Goal: Task Accomplishment & Management: Use online tool/utility

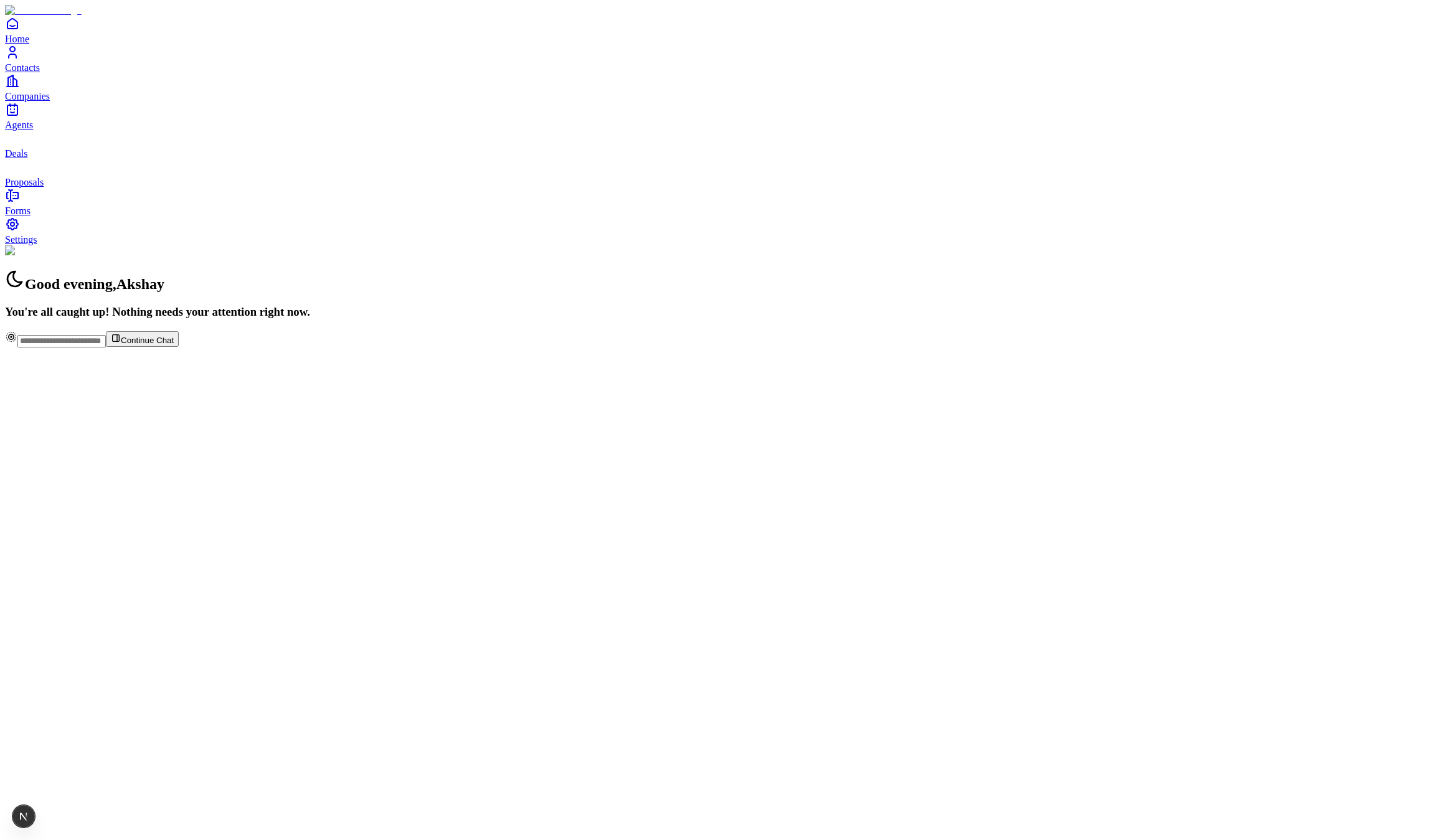
click at [70, 245] on link "Settings" at bounding box center [723, 231] width 1436 height 28
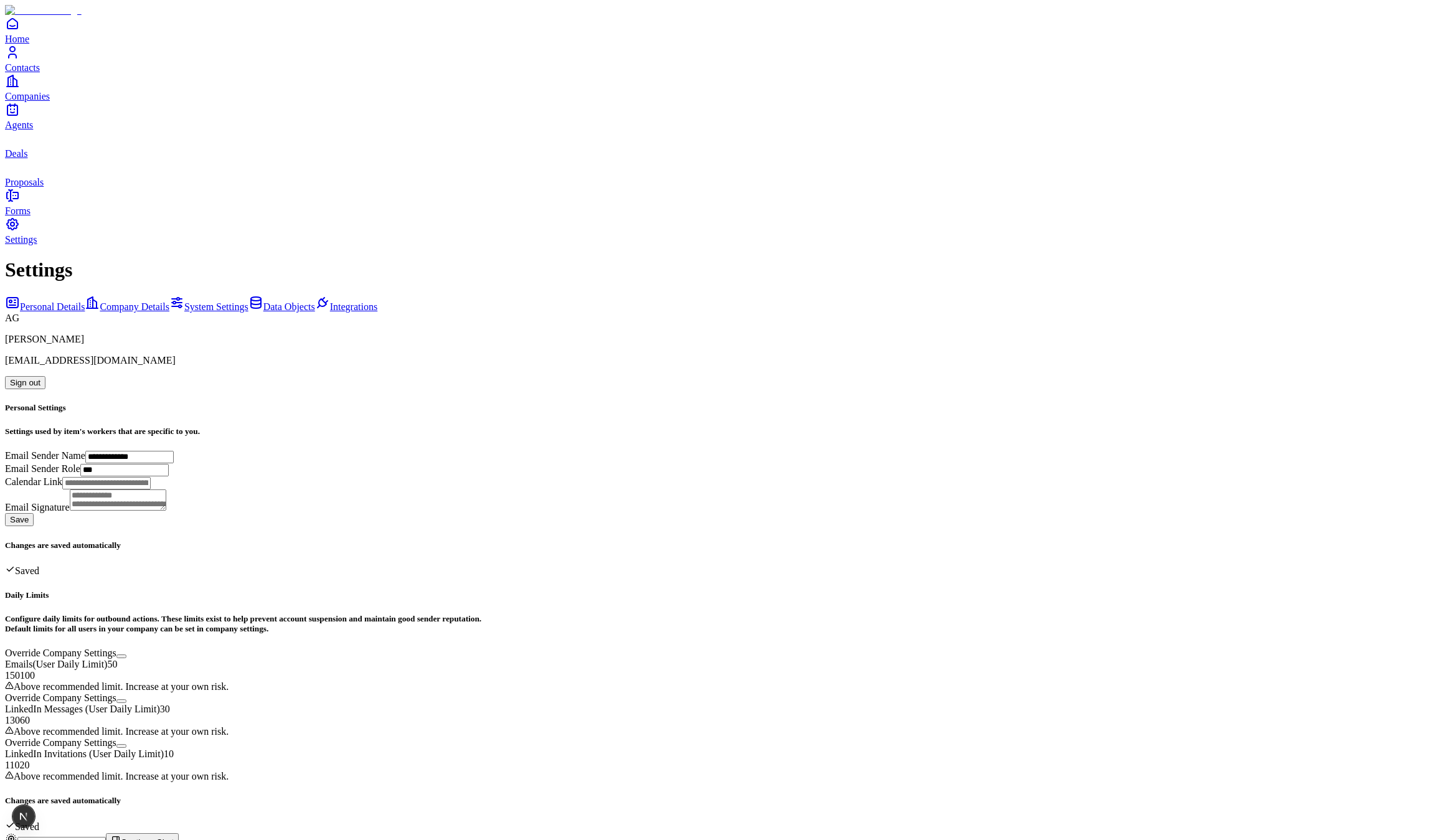
click at [263, 301] on span "Data Objects" at bounding box center [289, 306] width 52 height 10
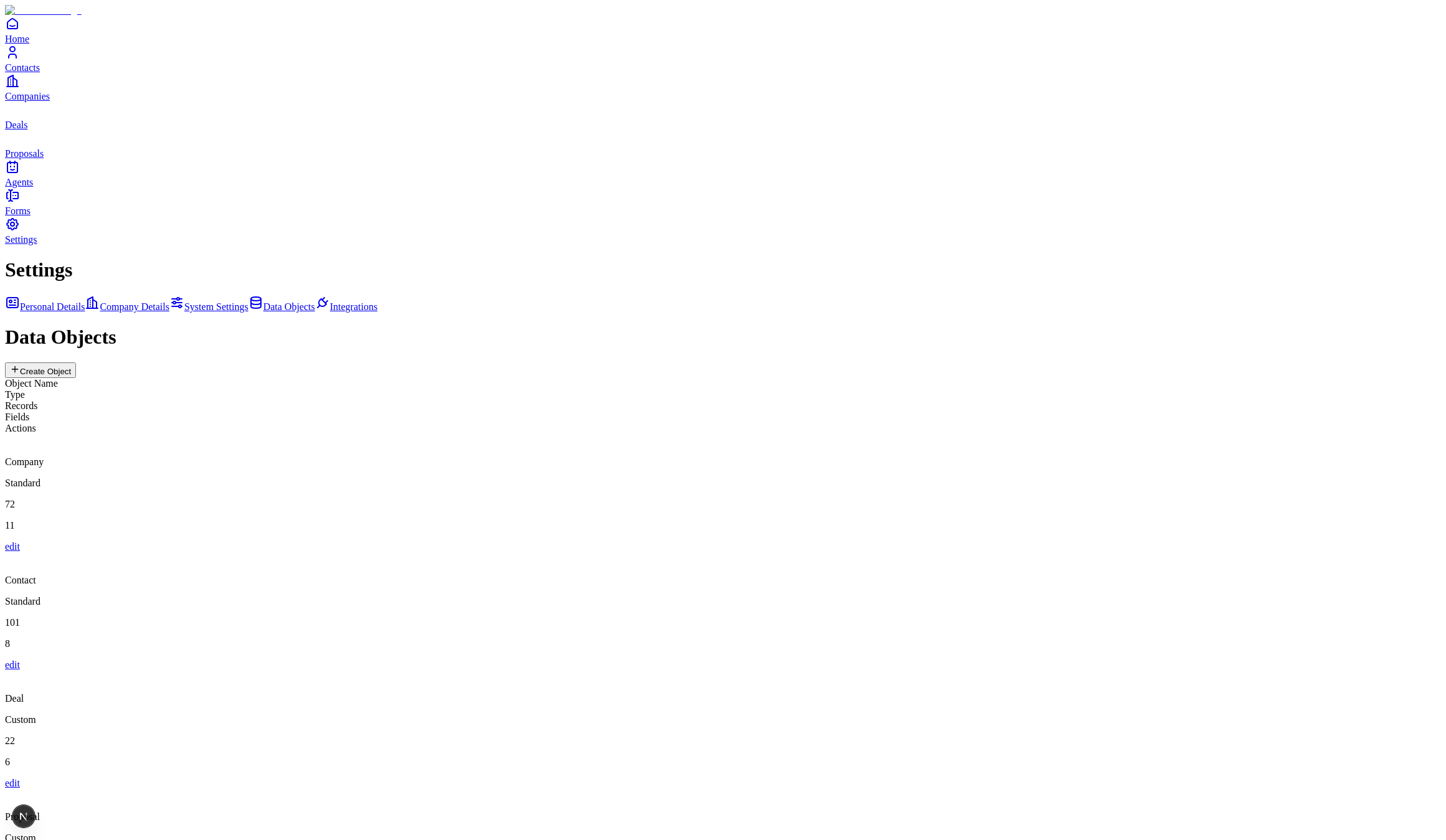
click at [29, 44] on span "Home" at bounding box center [17, 39] width 24 height 10
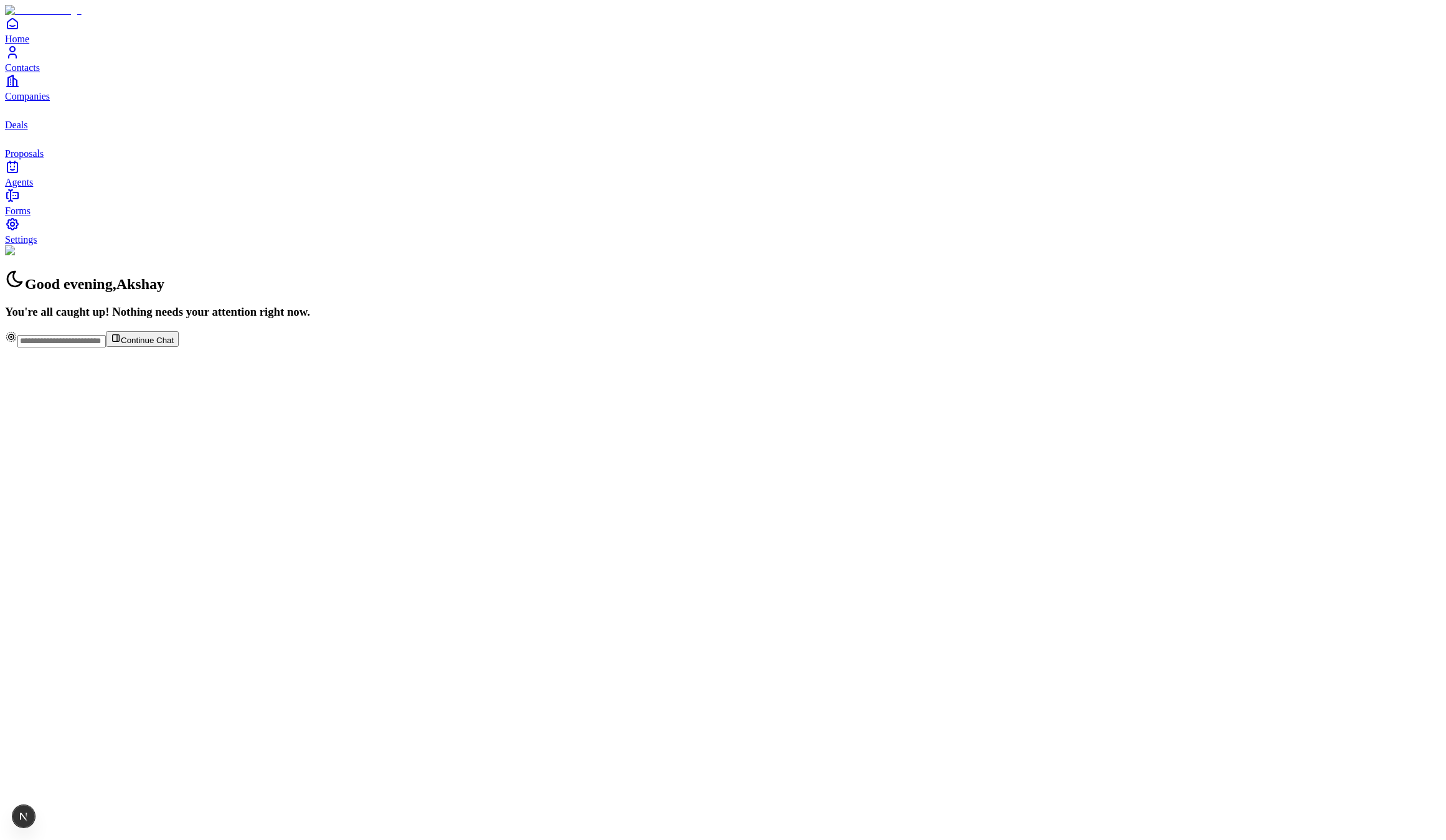
click at [42, 188] on link "Agents" at bounding box center [723, 173] width 1436 height 28
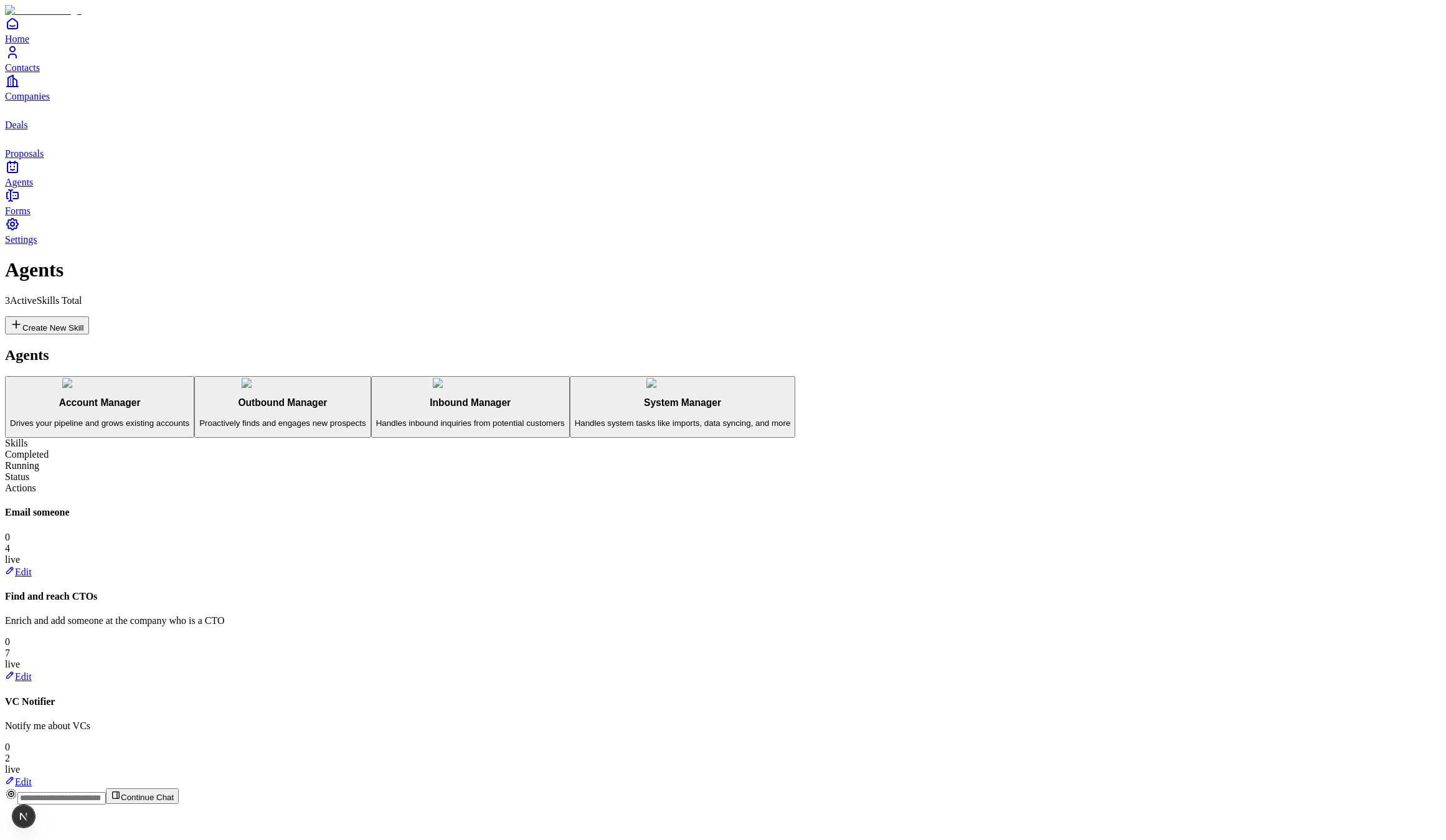
click at [27, 159] on link "Proposals" at bounding box center [723, 145] width 1436 height 28
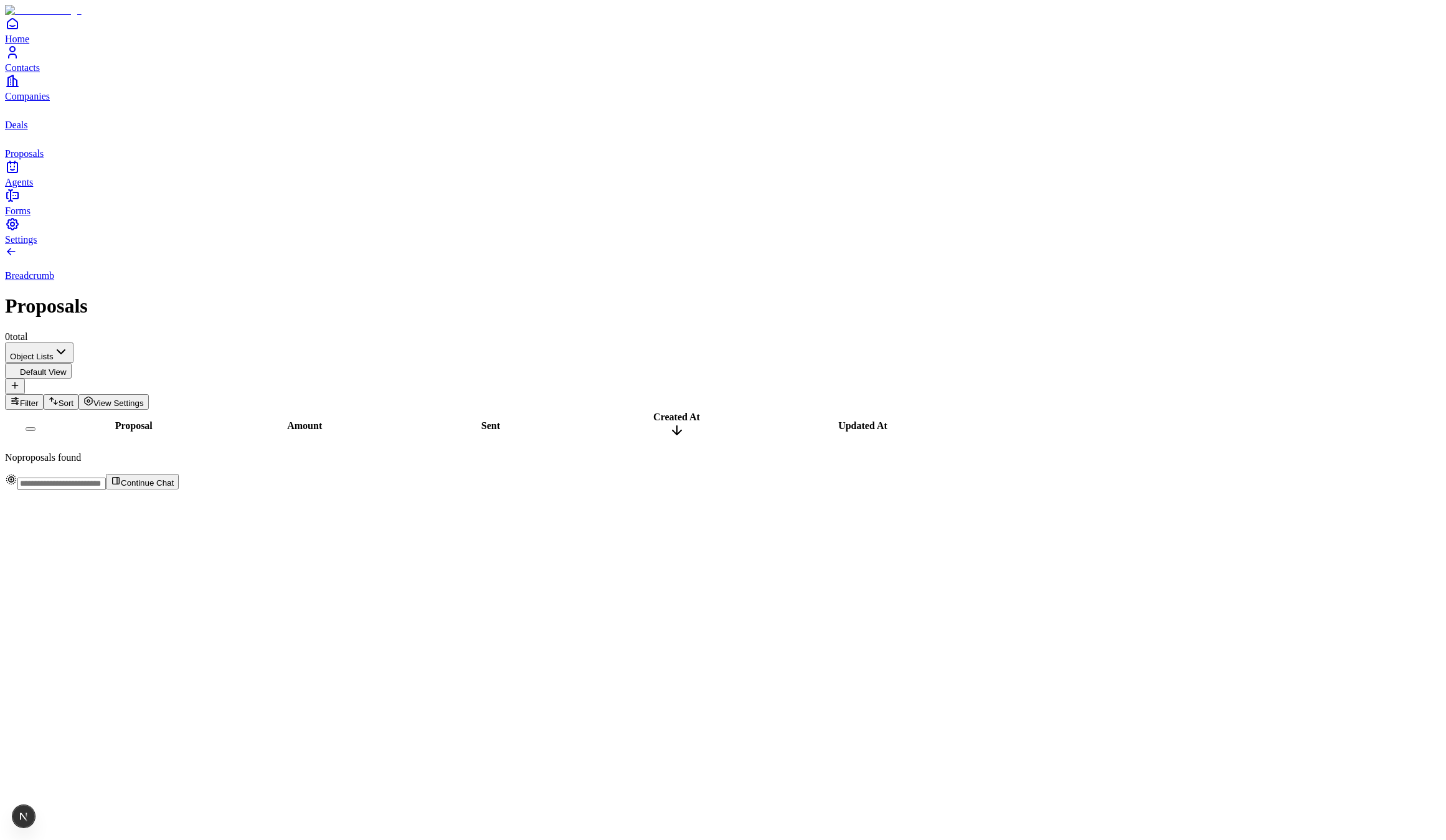
click at [334, 410] on div "Proposal Amount Sent Created At Updated At No proposals found" at bounding box center [723, 437] width 1436 height 53
click at [33, 805] on div at bounding box center [24, 816] width 22 height 22
click at [37, 245] on span "Settings" at bounding box center [22, 239] width 33 height 10
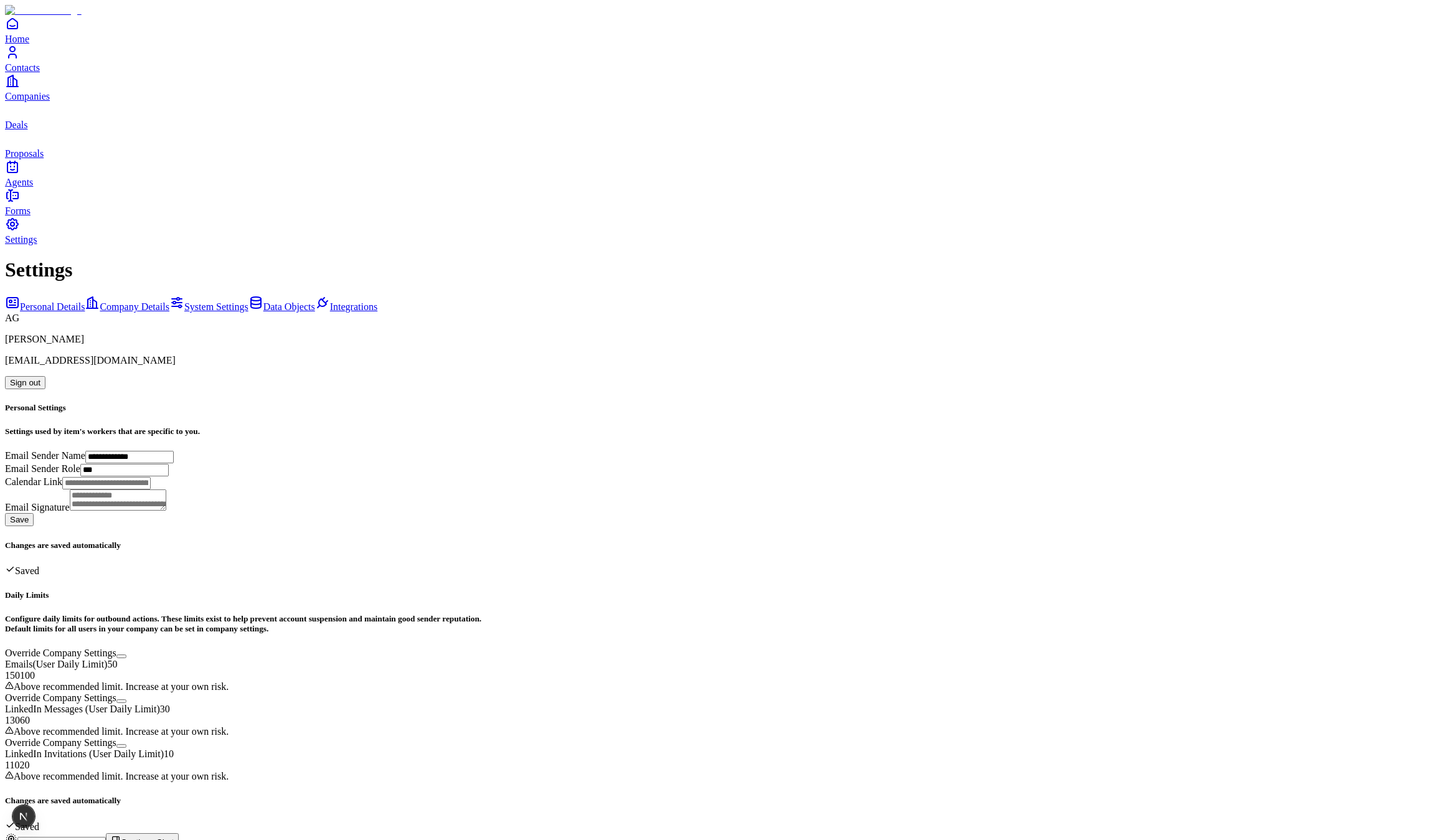
click at [169, 301] on link "System Settings" at bounding box center [208, 306] width 79 height 10
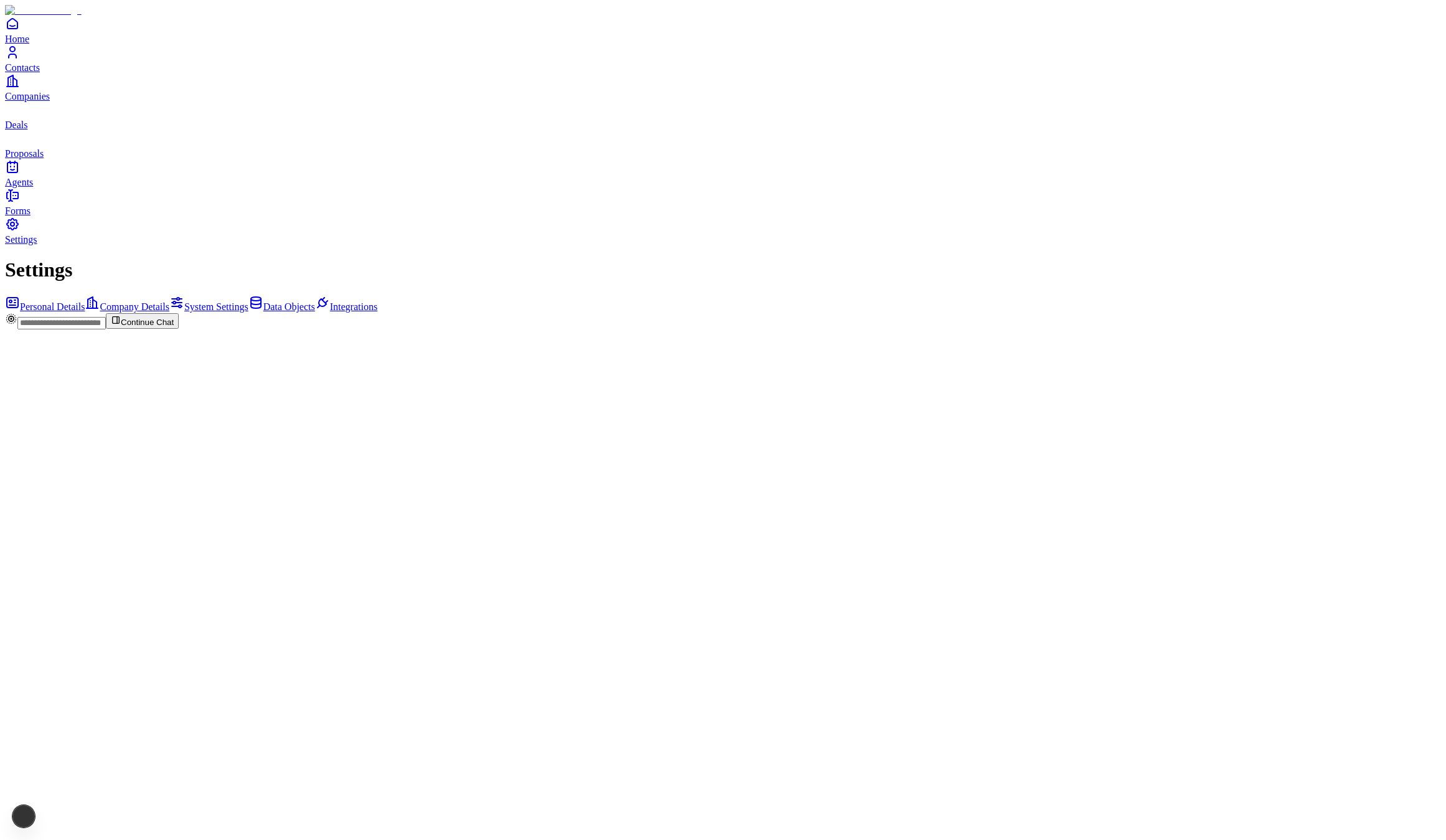
click at [263, 301] on span "Data Objects" at bounding box center [289, 306] width 52 height 10
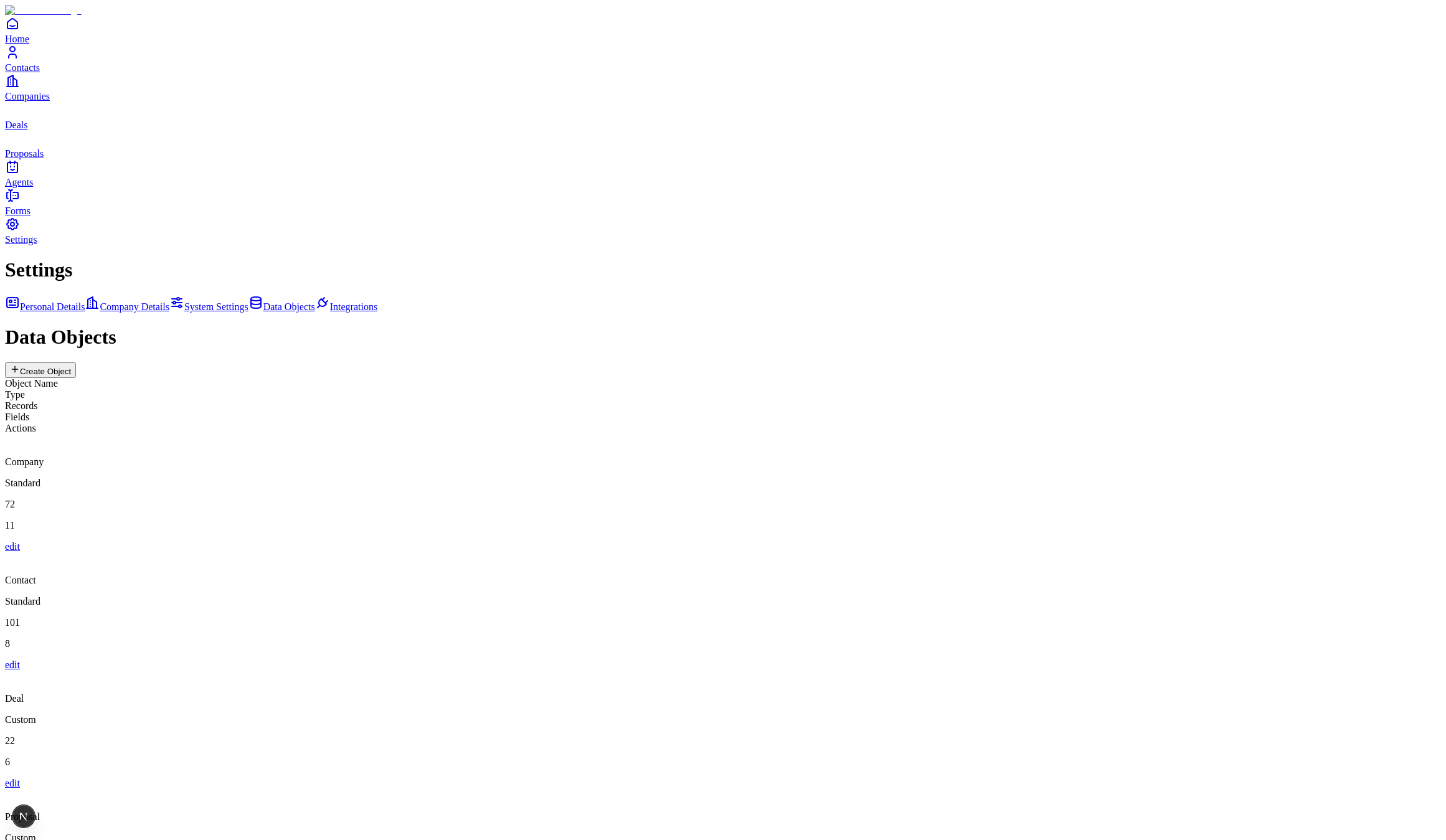
click at [399, 552] on div "Contact" at bounding box center [723, 569] width 1436 height 33
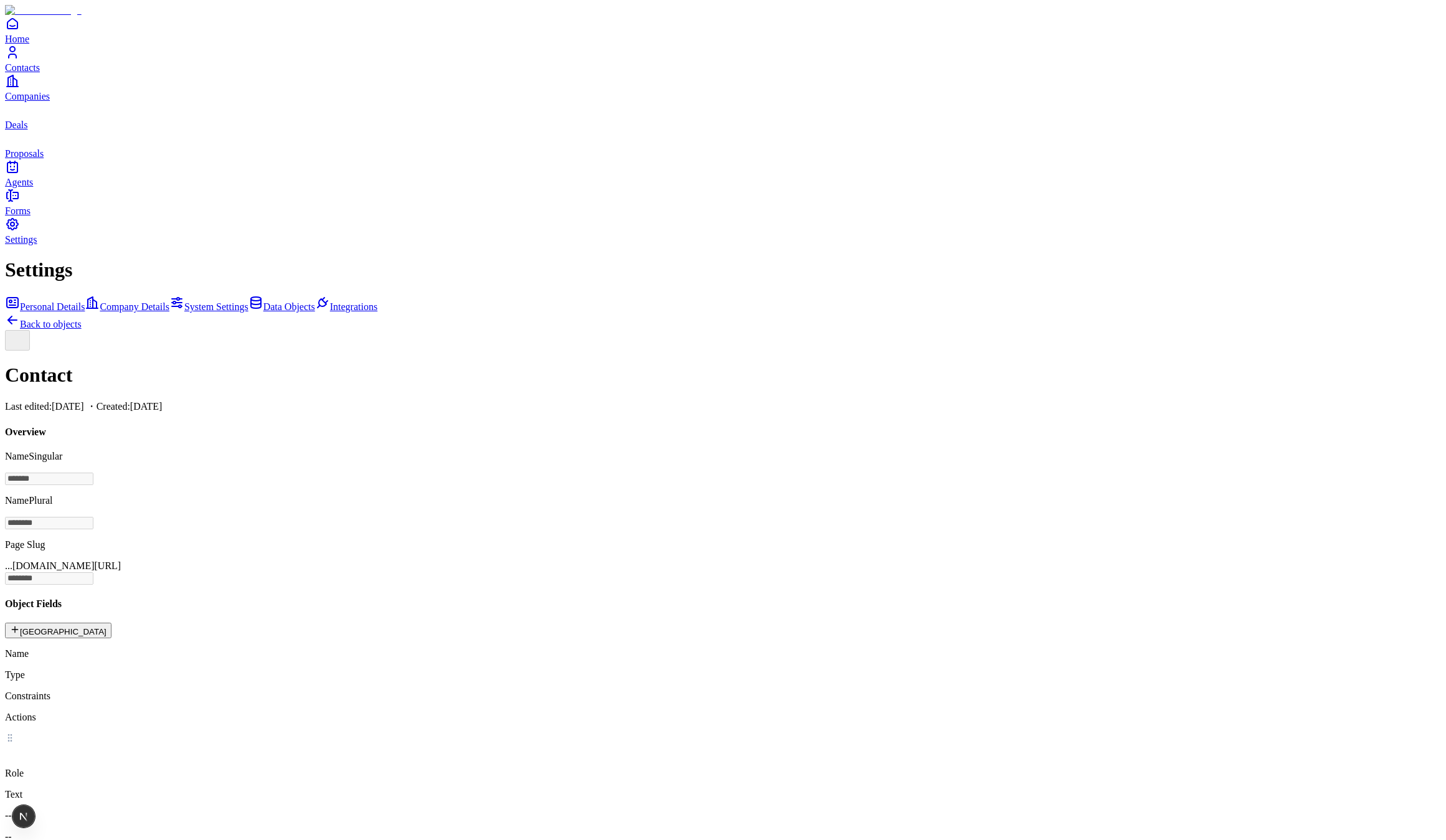
click at [13, 60] on icon "Contacts" at bounding box center [13, 52] width 15 height 15
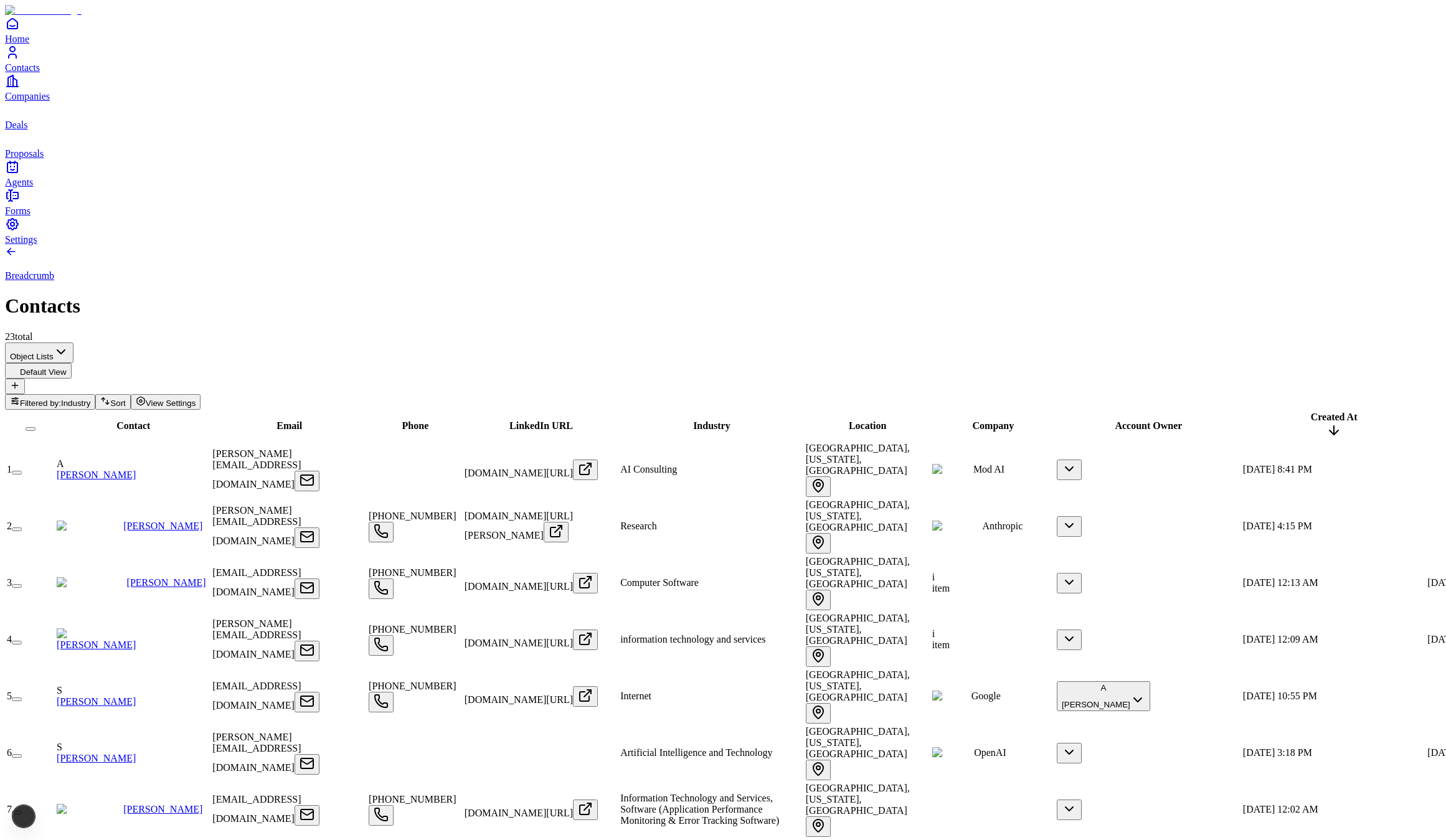
click at [55, 442] on td "1" at bounding box center [30, 469] width 48 height 56
drag, startPoint x: 71, startPoint y: 171, endPoint x: 72, endPoint y: 188, distance: 17.0
click at [22, 471] on button "button" at bounding box center [16, 472] width 10 height 4
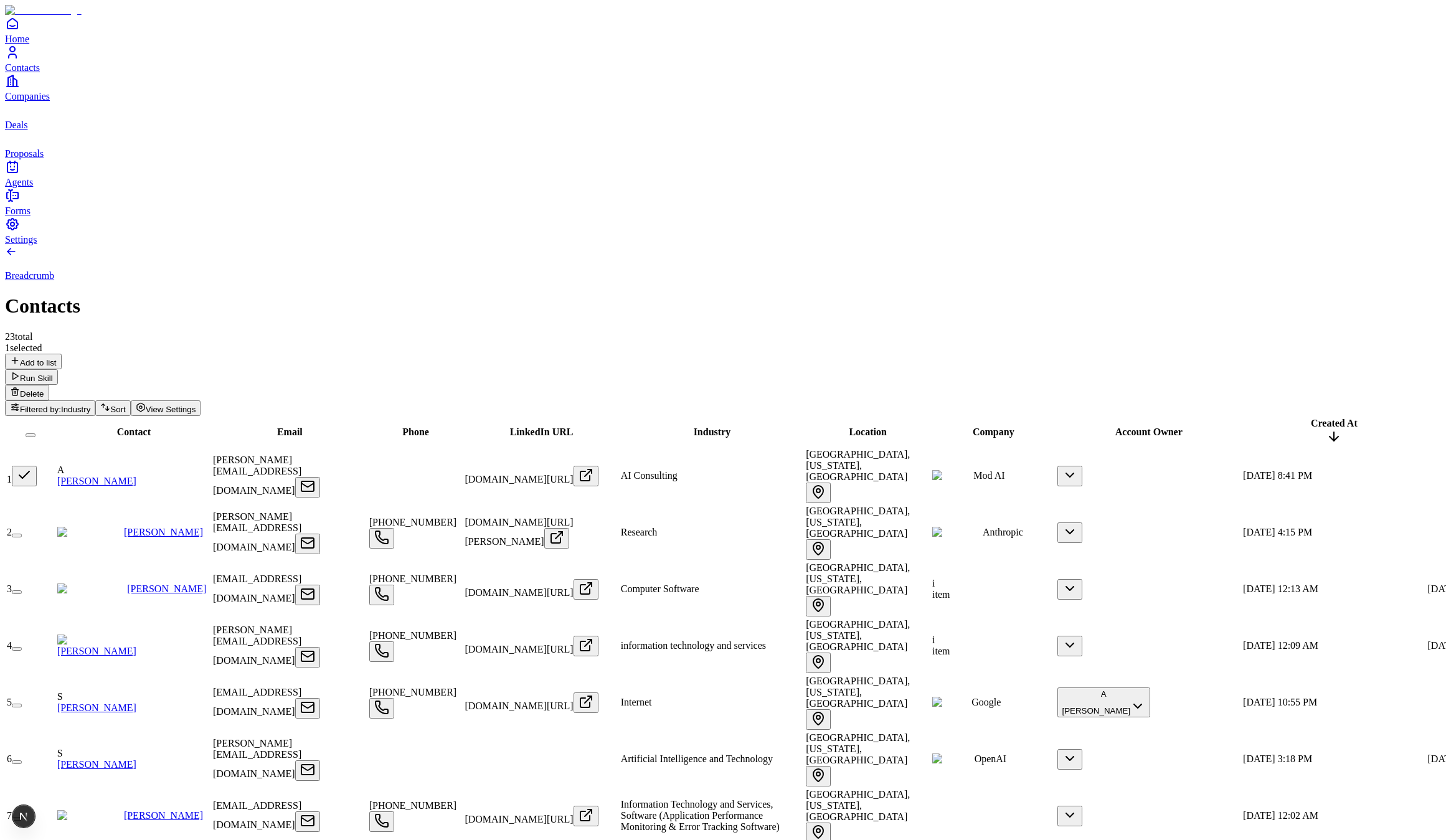
click at [22, 534] on button "button" at bounding box center [16, 535] width 10 height 4
click at [22, 590] on button "button" at bounding box center [16, 592] width 10 height 4
click at [241, 245] on div "Breadcrumb Contacts 23 total" at bounding box center [723, 294] width 1436 height 97
click at [19, 188] on link "Agents" at bounding box center [723, 173] width 1436 height 28
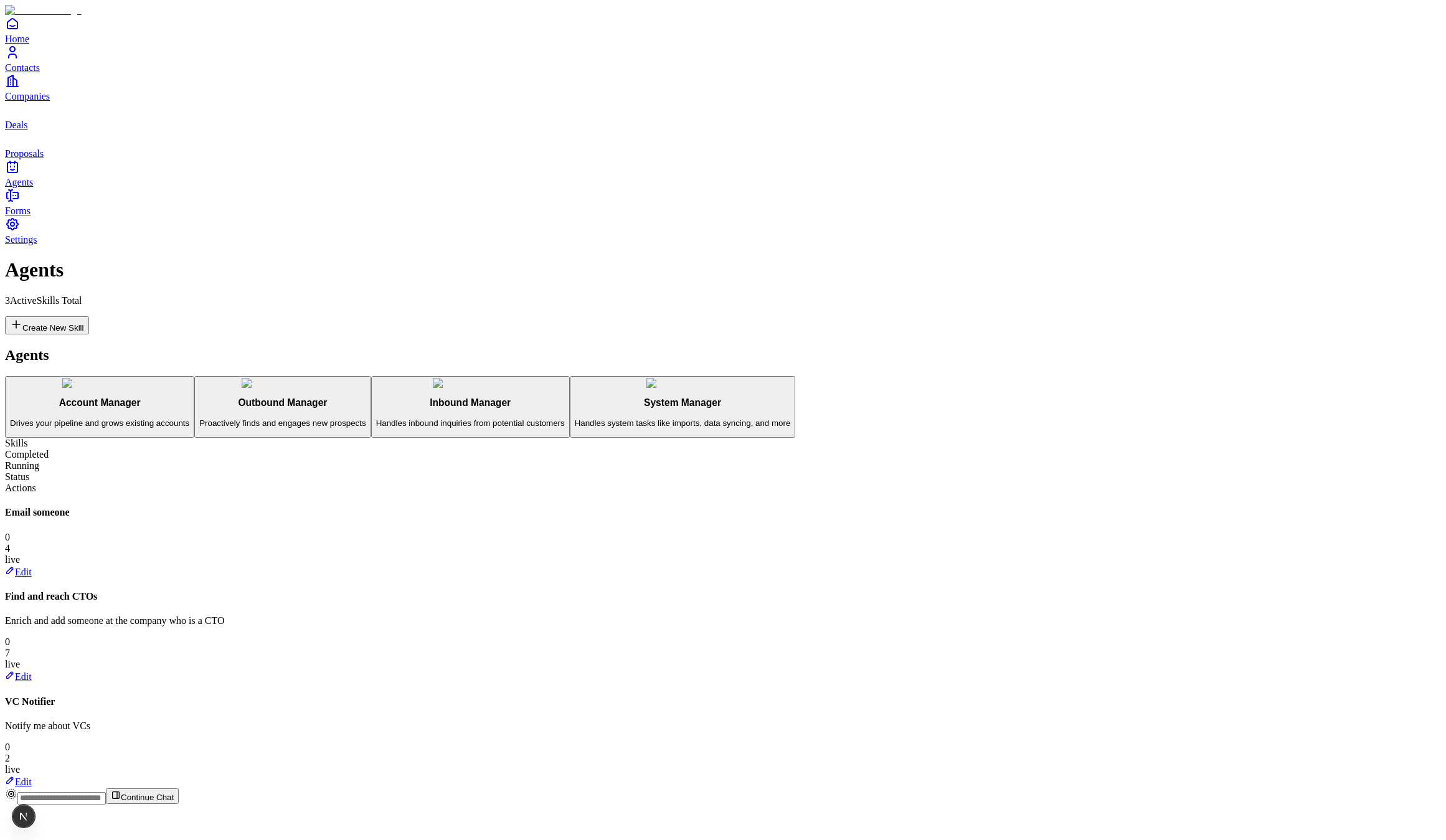
click at [239, 376] on div "Account Manager Drives your pipeline and grows existing accounts Outbound Manag…" at bounding box center [723, 407] width 1436 height 62
click at [575, 397] on h3 "System Manager" at bounding box center [682, 403] width 216 height 11
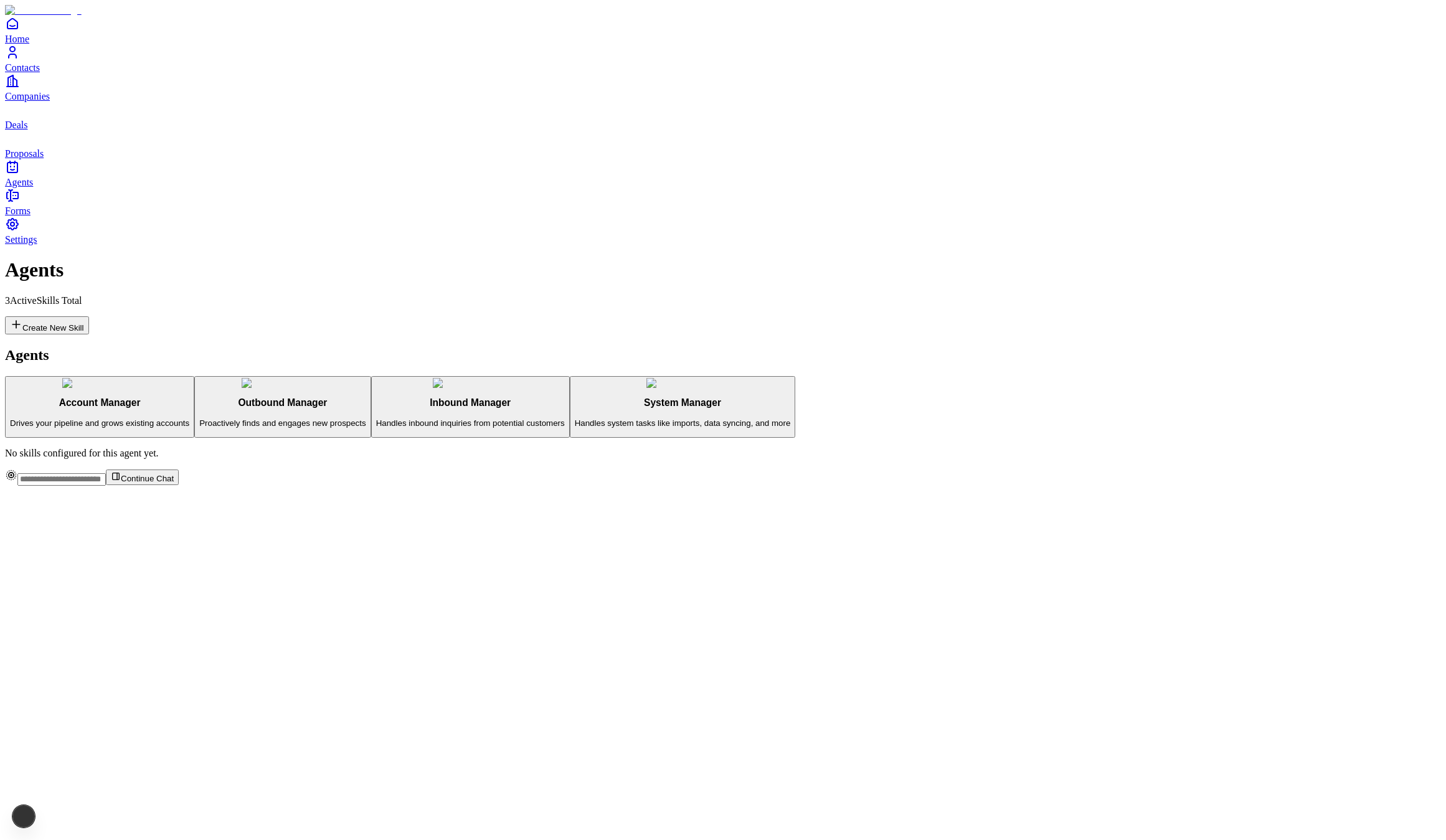
click at [89, 317] on button "Create New Skill" at bounding box center [47, 325] width 84 height 18
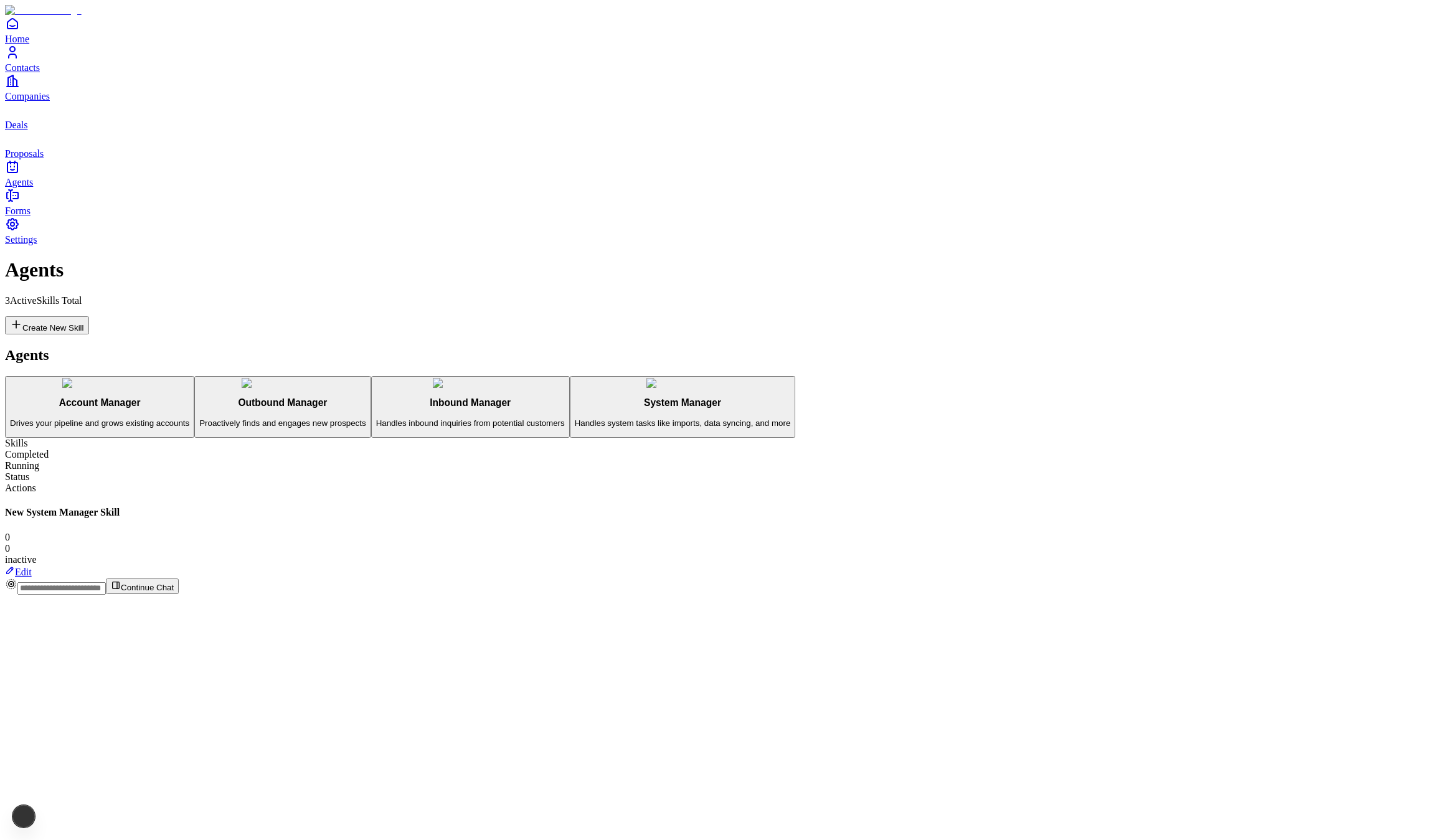
click at [15, 565] on icon at bounding box center [10, 569] width 10 height 10
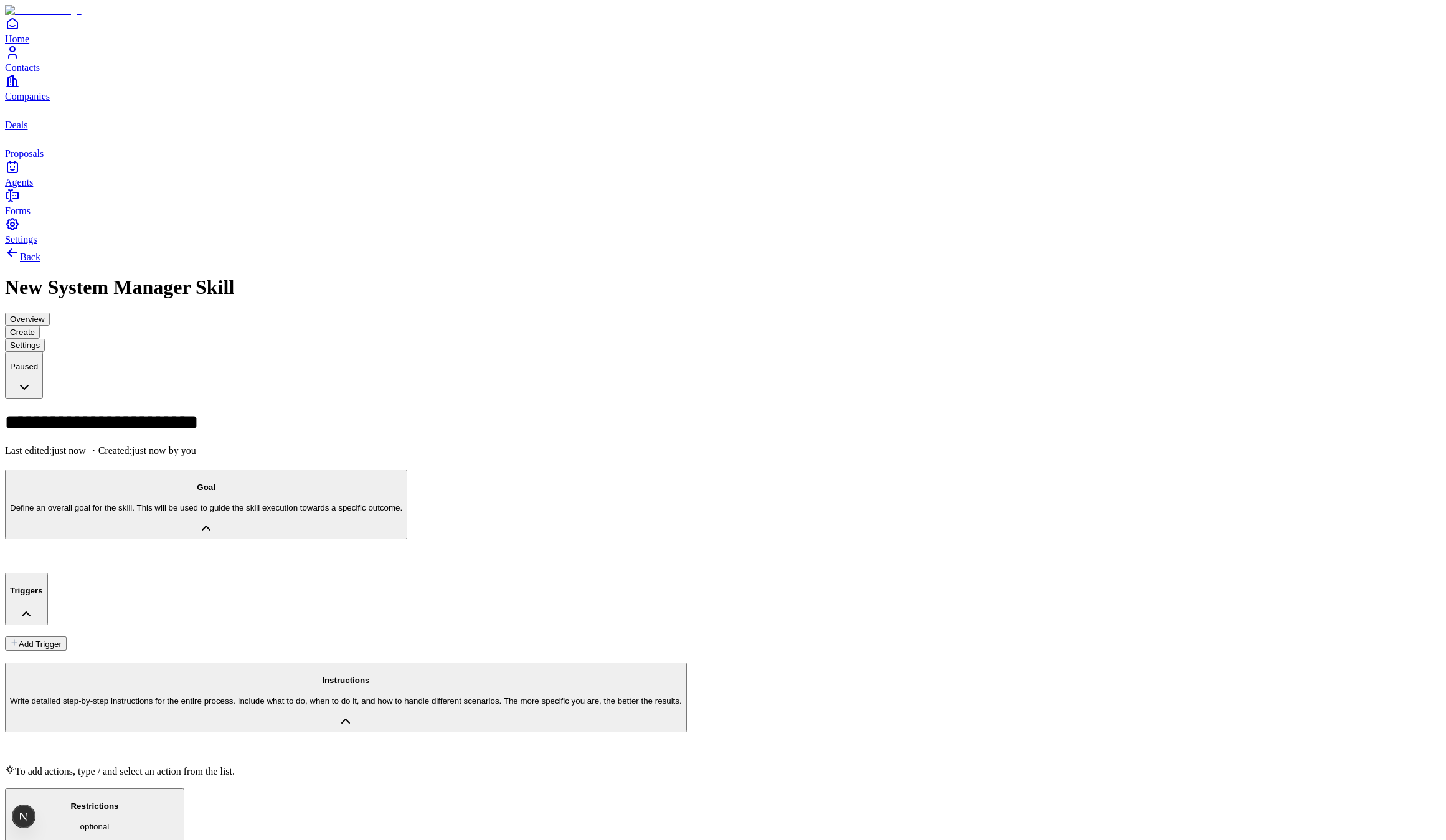
click at [242, 411] on h1 "**********" at bounding box center [505, 421] width 1000 height 20
click at [244, 411] on h1 "**********" at bounding box center [505, 421] width 1000 height 20
drag, startPoint x: 135, startPoint y: 398, endPoint x: 138, endPoint y: 409, distance: 11.4
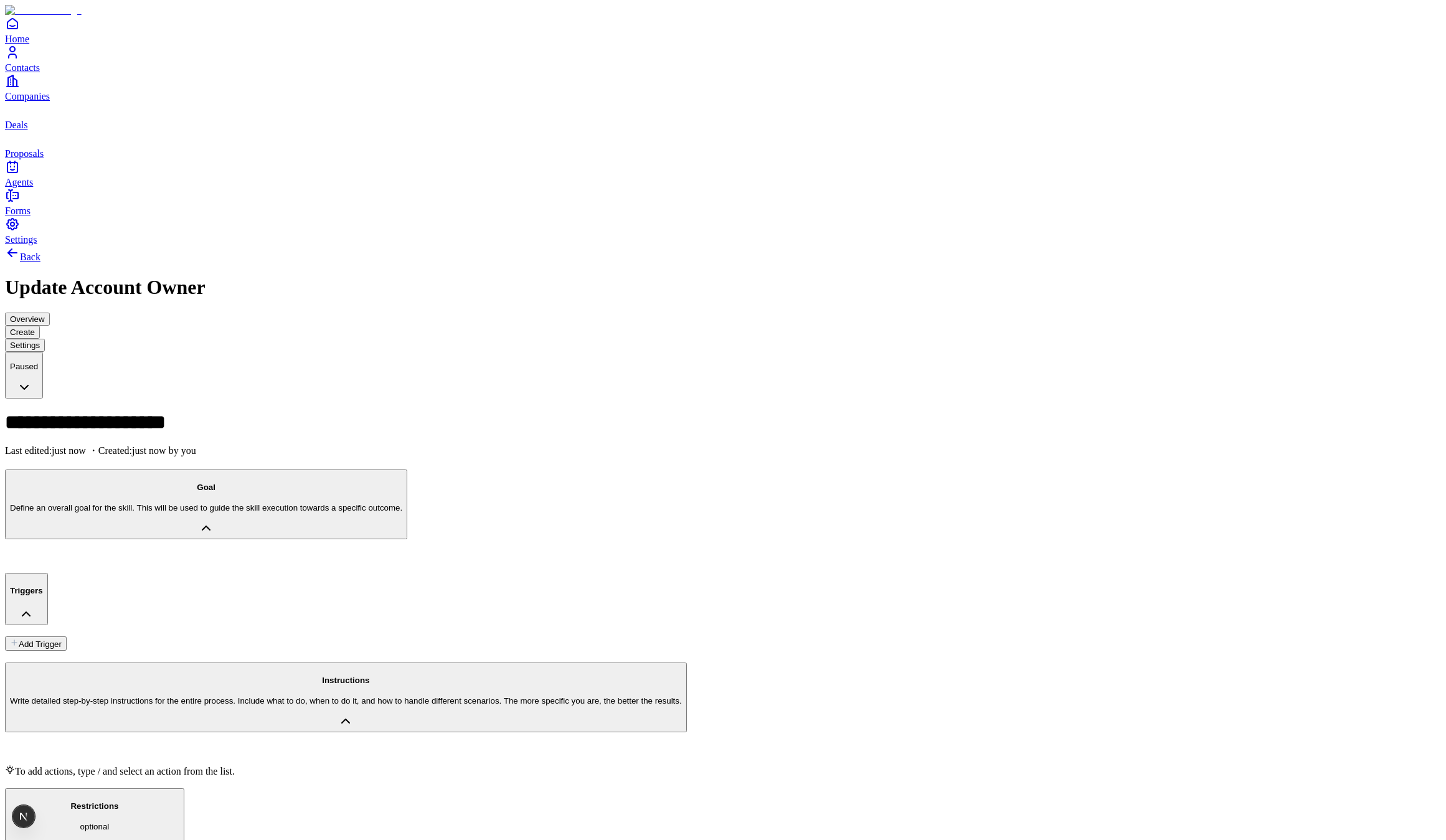
click at [138, 662] on div "Instructions Write detailed step-by-step instructions for the entire process. I…" at bounding box center [723, 719] width 1436 height 114
click at [144, 744] on p at bounding box center [723, 749] width 1436 height 10
click at [210, 551] on div at bounding box center [723, 556] width 1436 height 10
click at [15, 60] on icon "Contacts" at bounding box center [13, 52] width 15 height 15
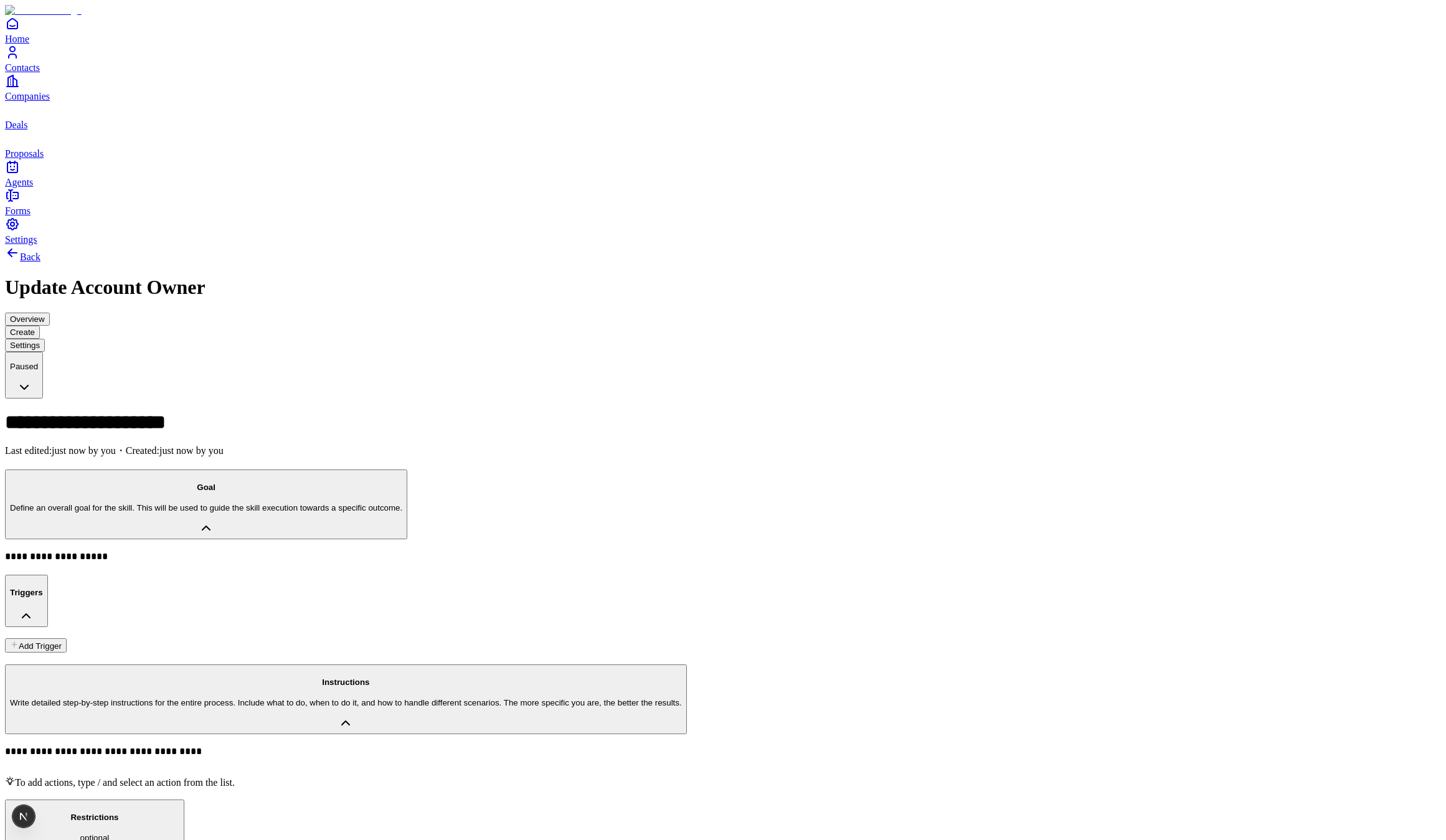
click at [1409, 24] on html "**********" at bounding box center [723, 624] width 1446 height 1248
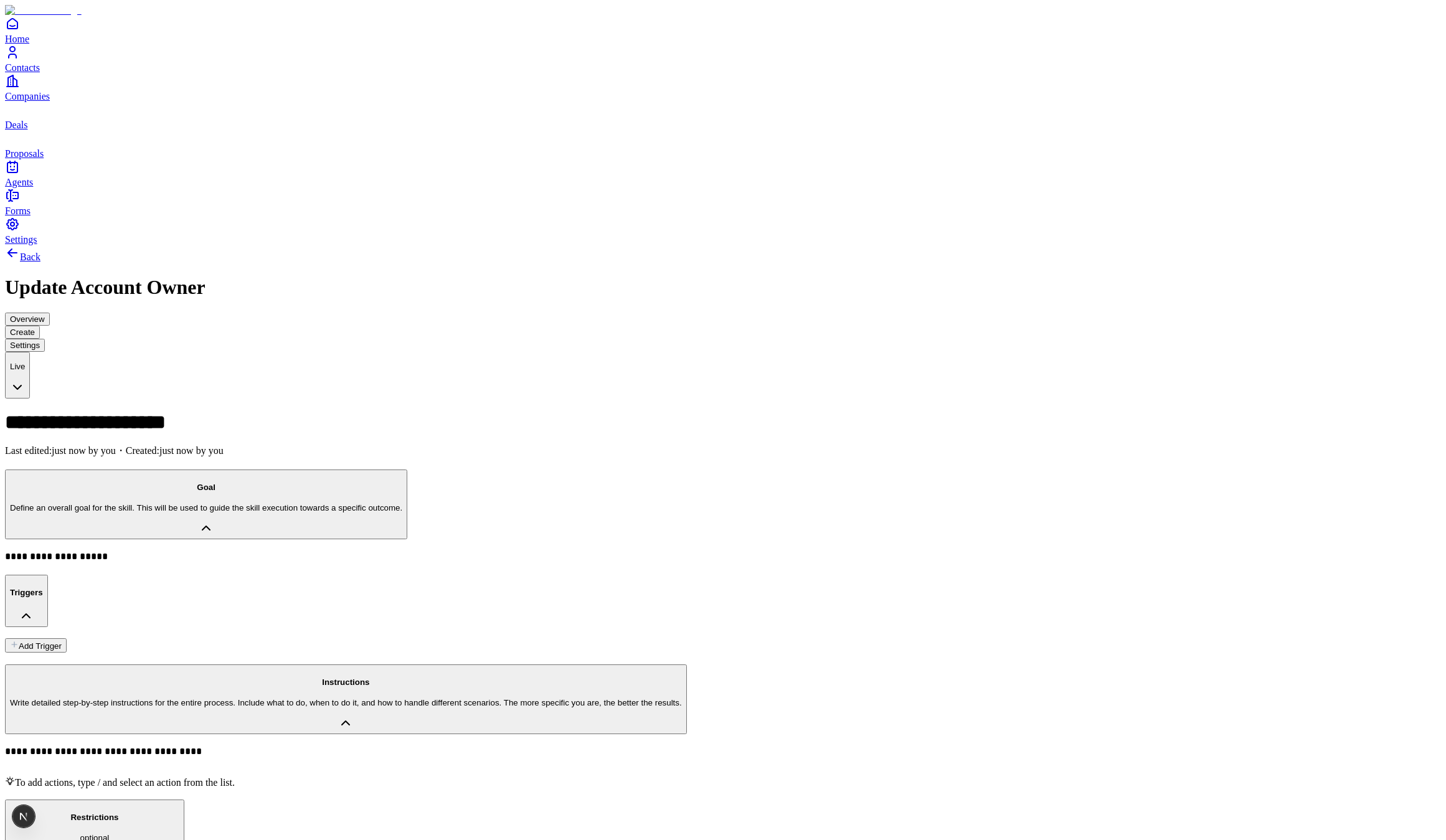
click at [34, 73] on link "Contacts" at bounding box center [723, 59] width 1436 height 28
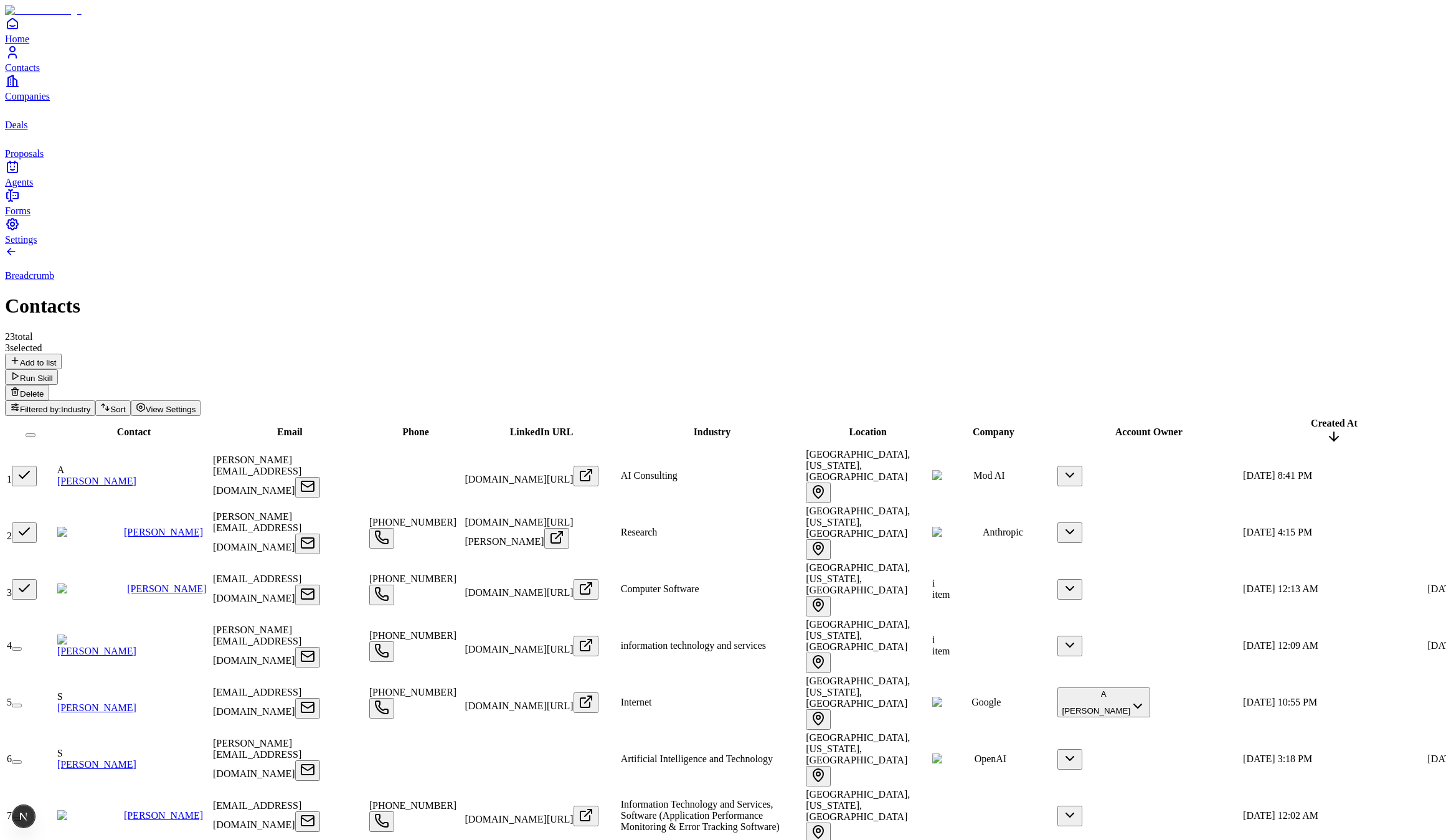
click at [497, 245] on div "Breadcrumb Contacts 23 total" at bounding box center [723, 294] width 1436 height 97
click at [36, 433] on button "button" at bounding box center [30, 434] width 10 height 4
click at [43, 421] on button "button" at bounding box center [30, 431] width 25 height 21
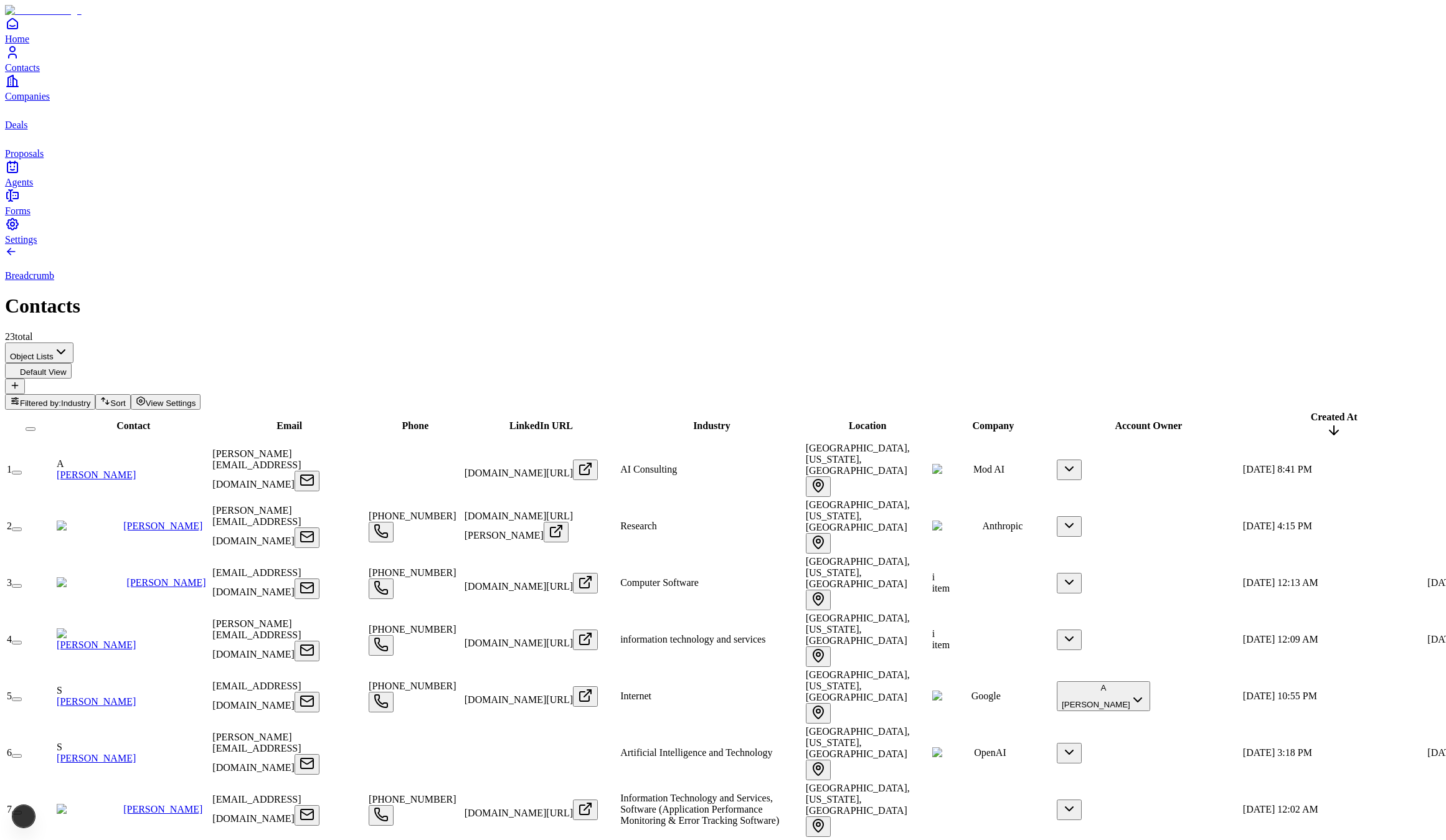
click at [22, 471] on button "button" at bounding box center [16, 472] width 10 height 4
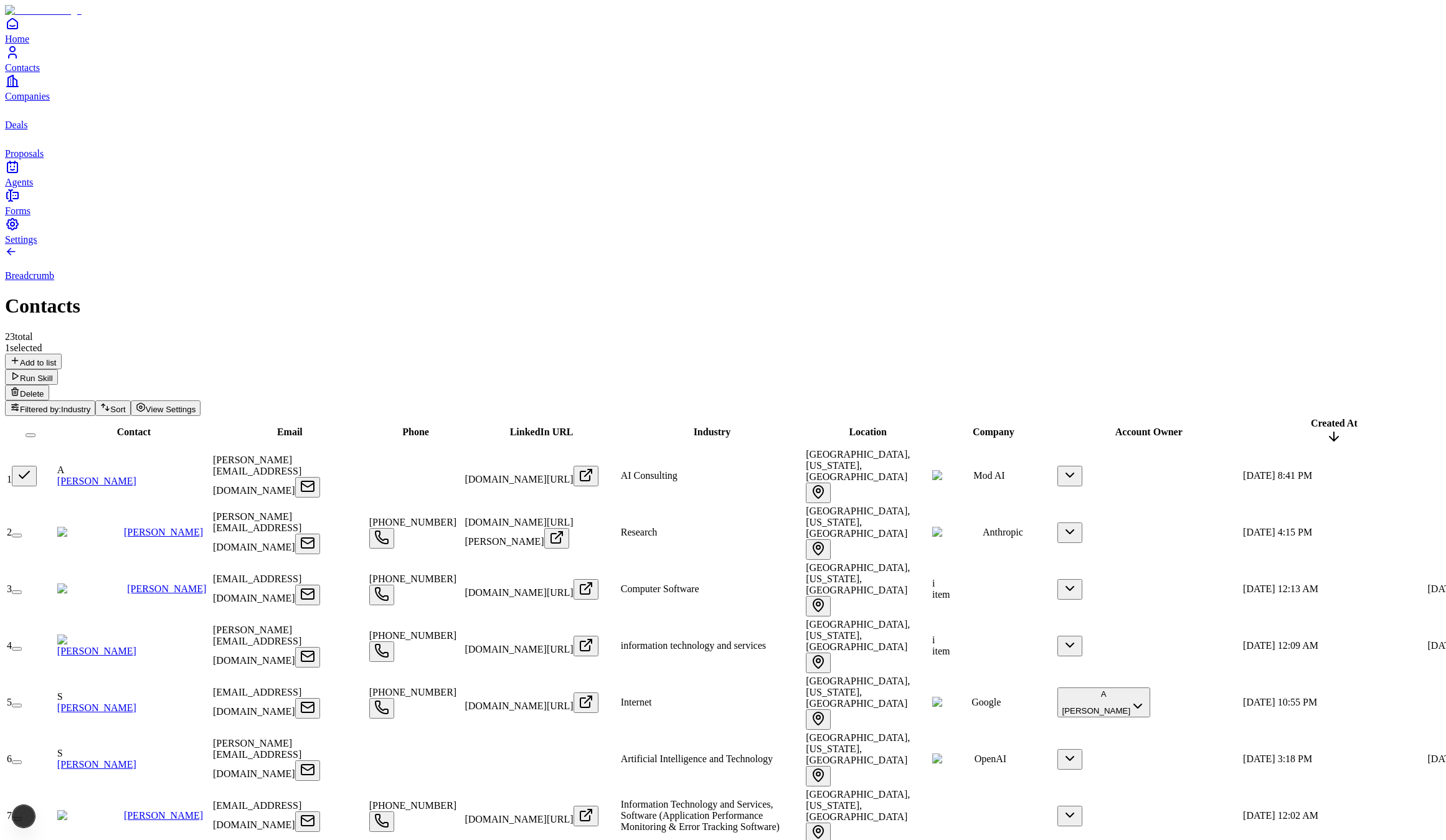
click at [56, 505] on td "2" at bounding box center [30, 532] width 49 height 56
click at [22, 534] on button "button" at bounding box center [16, 535] width 10 height 4
click at [22, 590] on button "button" at bounding box center [16, 592] width 10 height 4
click at [211, 426] on div "Contact" at bounding box center [133, 431] width 153 height 11
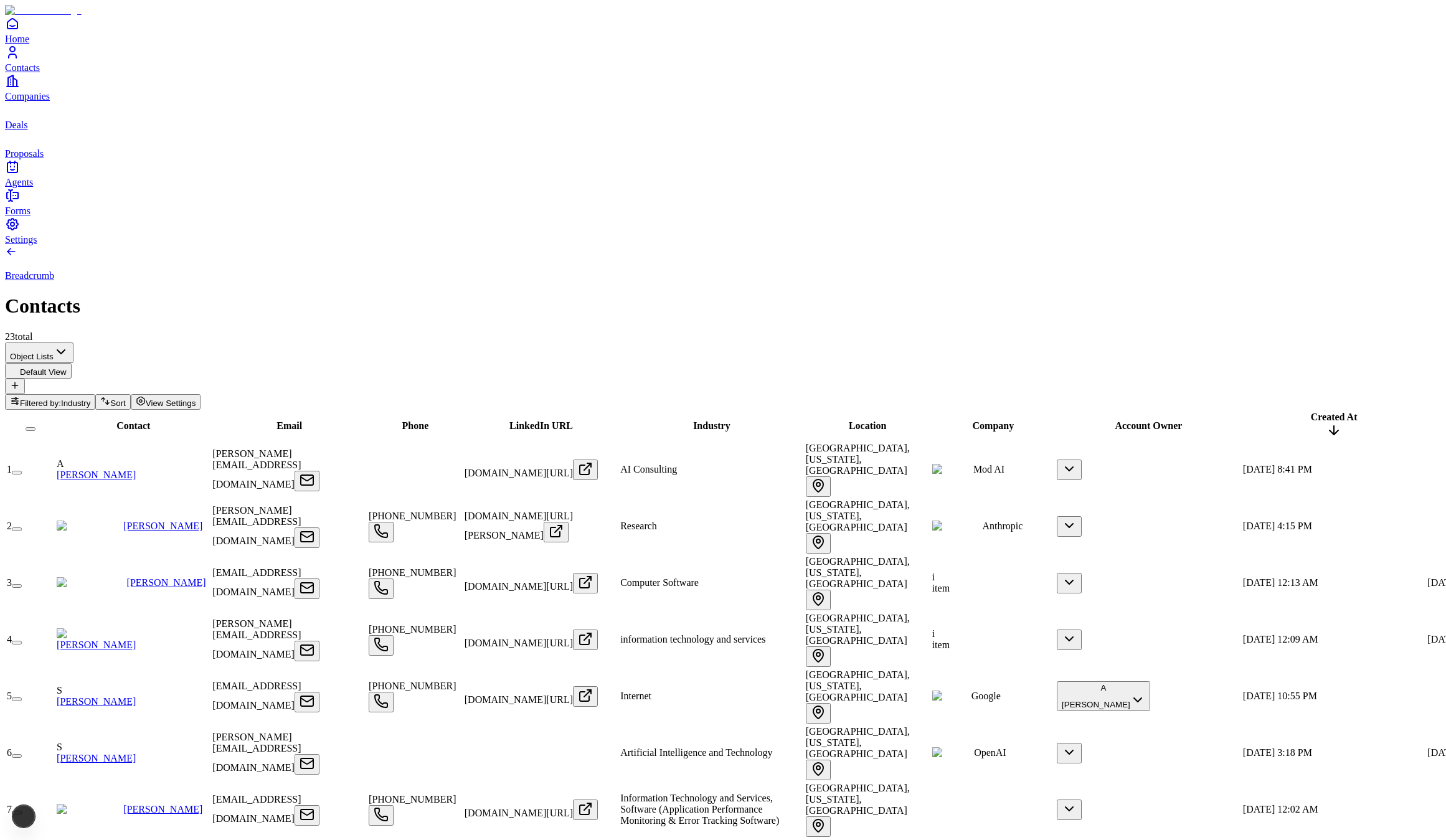
click at [55, 499] on td "2" at bounding box center [30, 526] width 48 height 56
click at [22, 527] on button "button" at bounding box center [16, 529] width 10 height 4
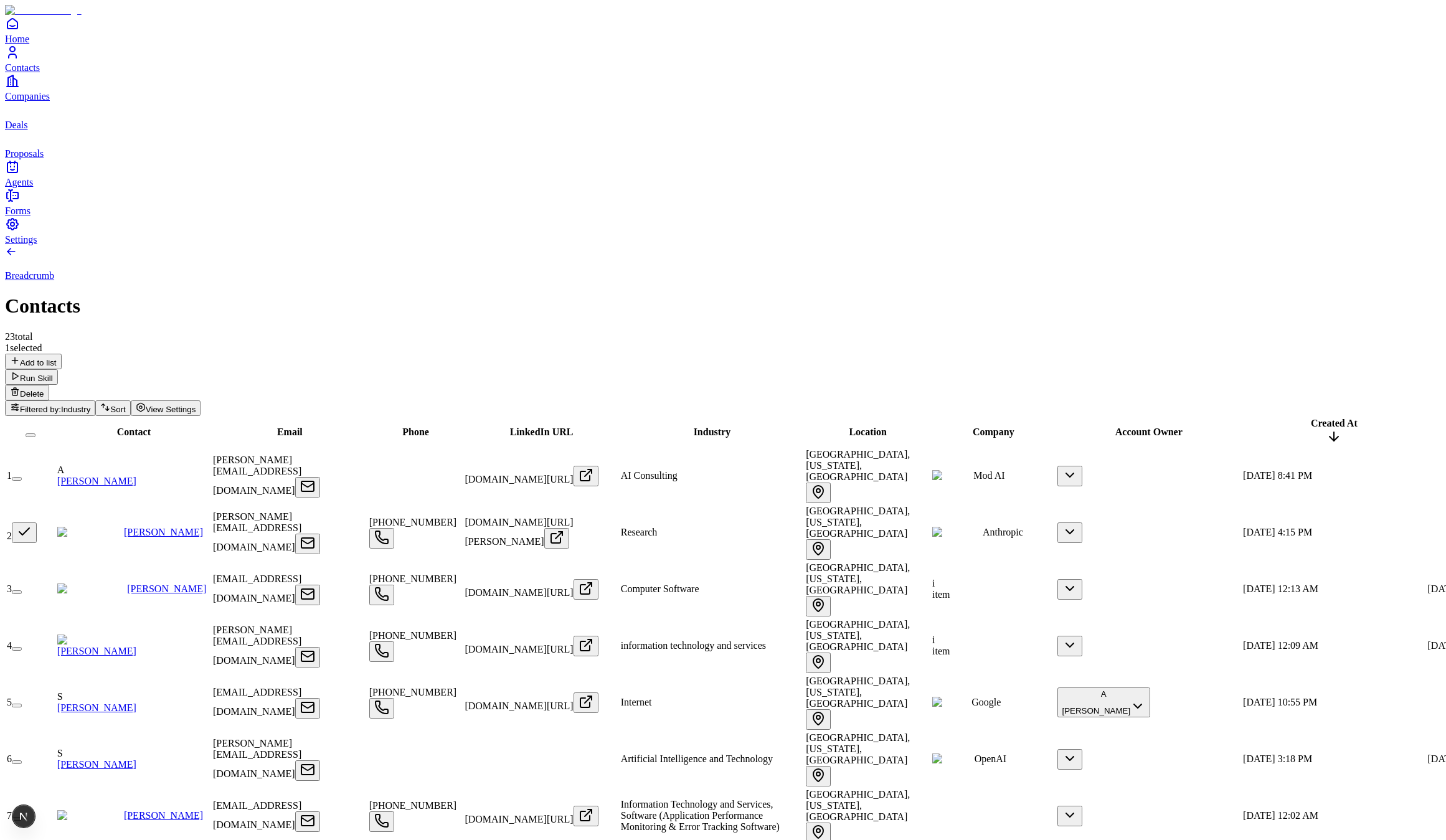
click at [22, 477] on button "button" at bounding box center [16, 478] width 10 height 4
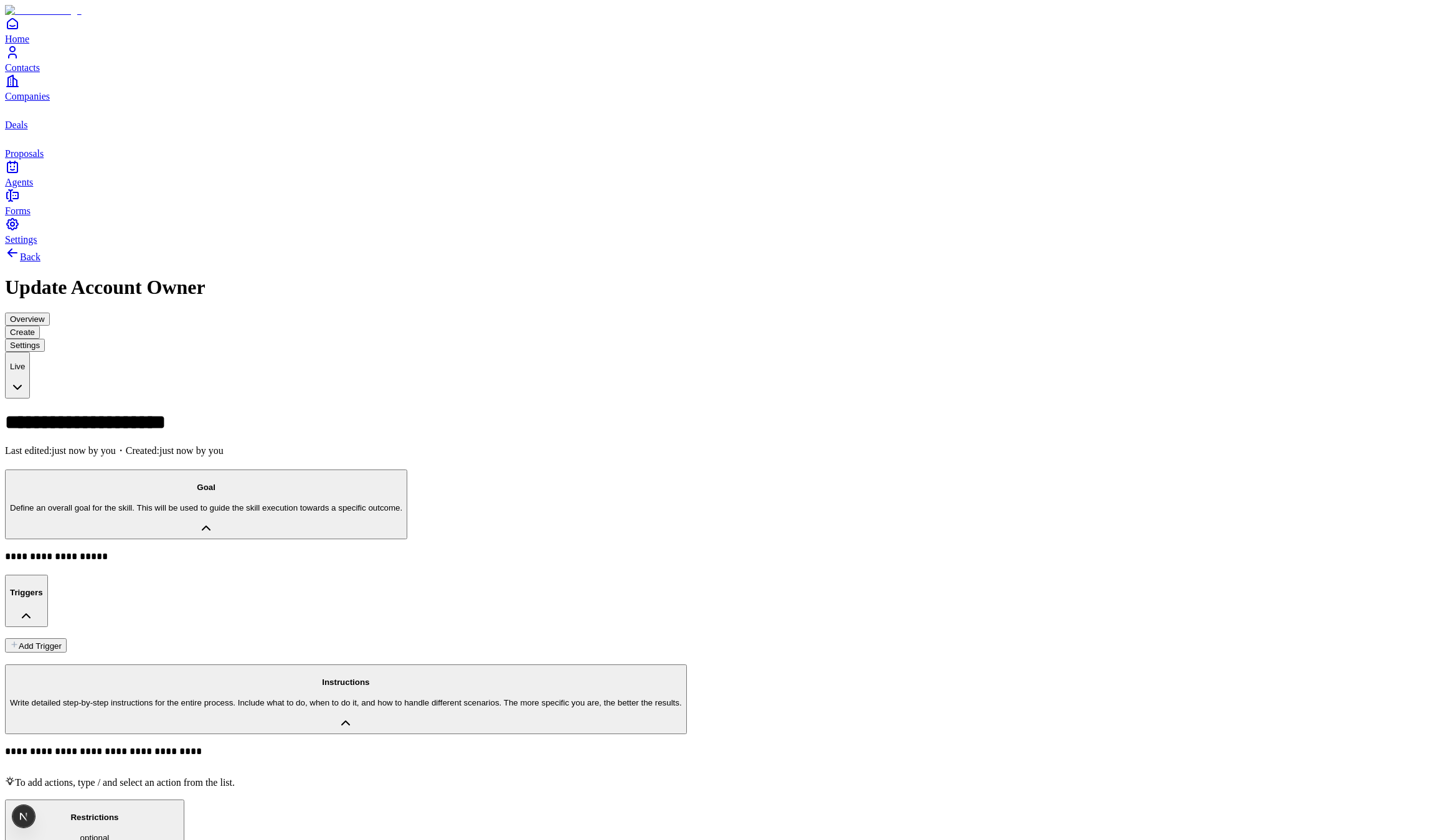
click at [67, 638] on button "Add Trigger" at bounding box center [36, 645] width 62 height 14
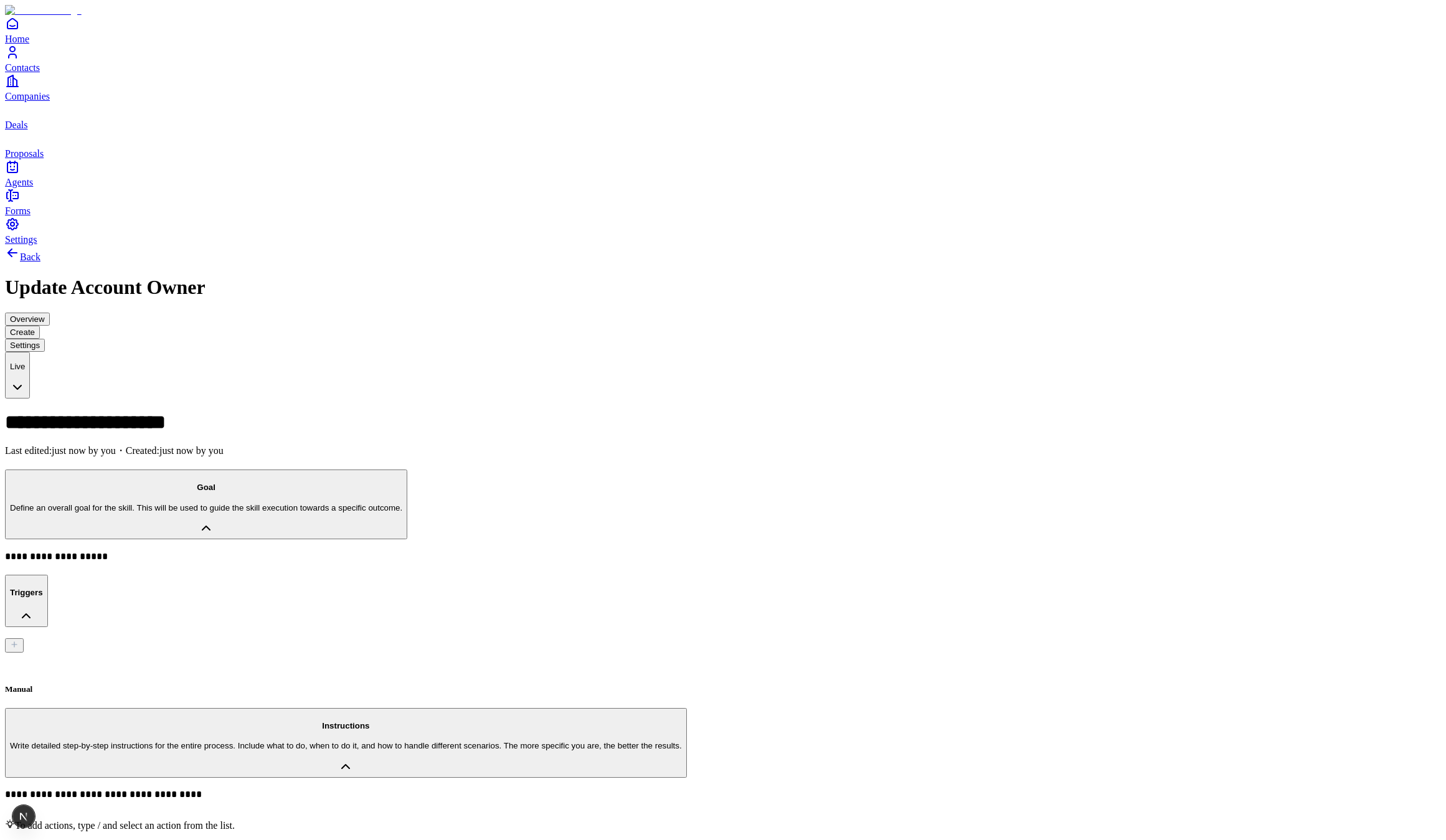
drag, startPoint x: 683, startPoint y: 191, endPoint x: 392, endPoint y: 242, distance: 295.4
click at [407, 469] on button "Goal Define an overall goal for the skill. This will be used to guide the skill…" at bounding box center [206, 504] width 402 height 70
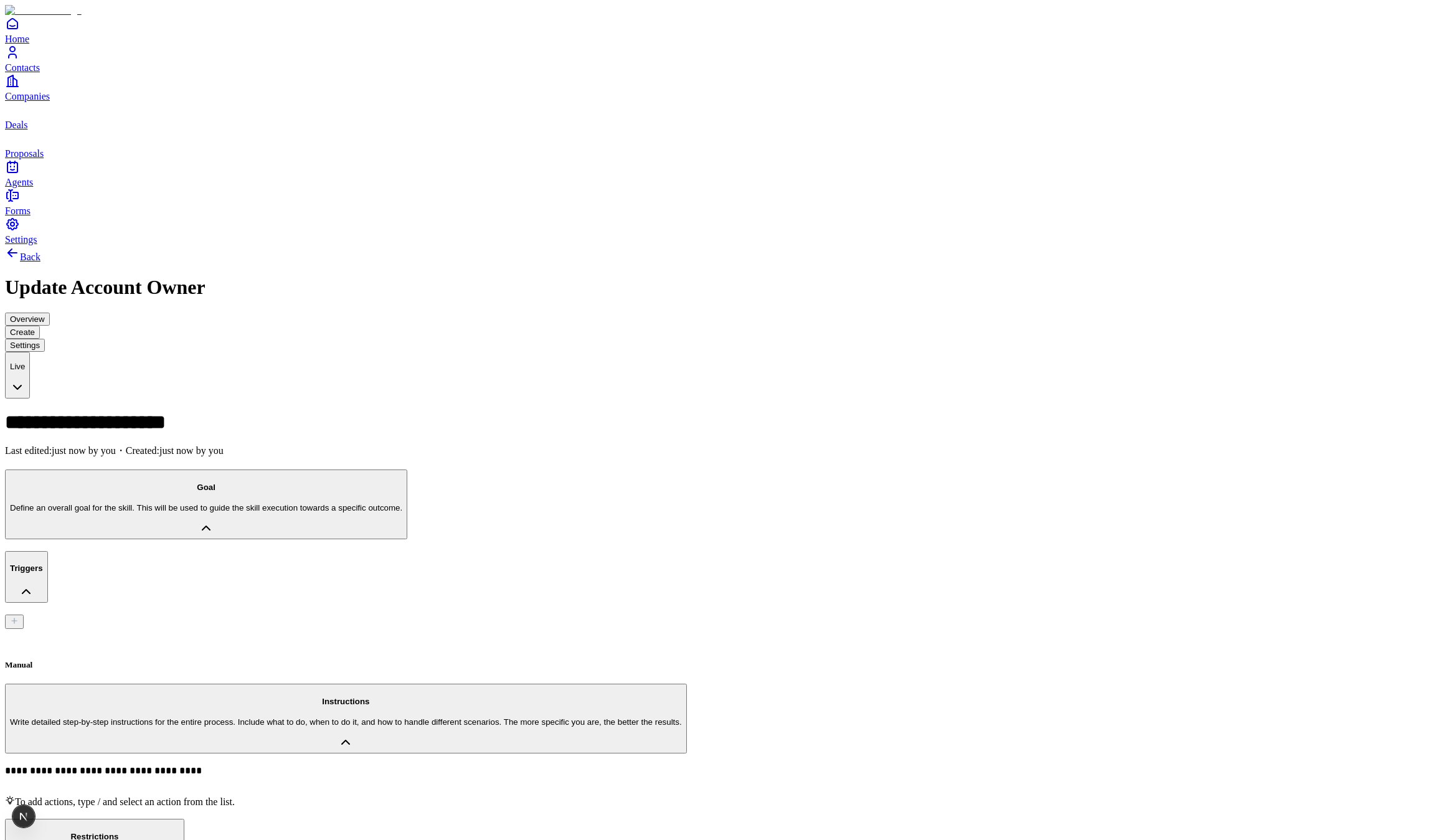
click at [397, 615] on div "Manual" at bounding box center [723, 642] width 1436 height 56
click at [389, 483] on div "Goal Define an overall goal for the skill. This will be used to guide the skill…" at bounding box center [205, 497] width 392 height 30
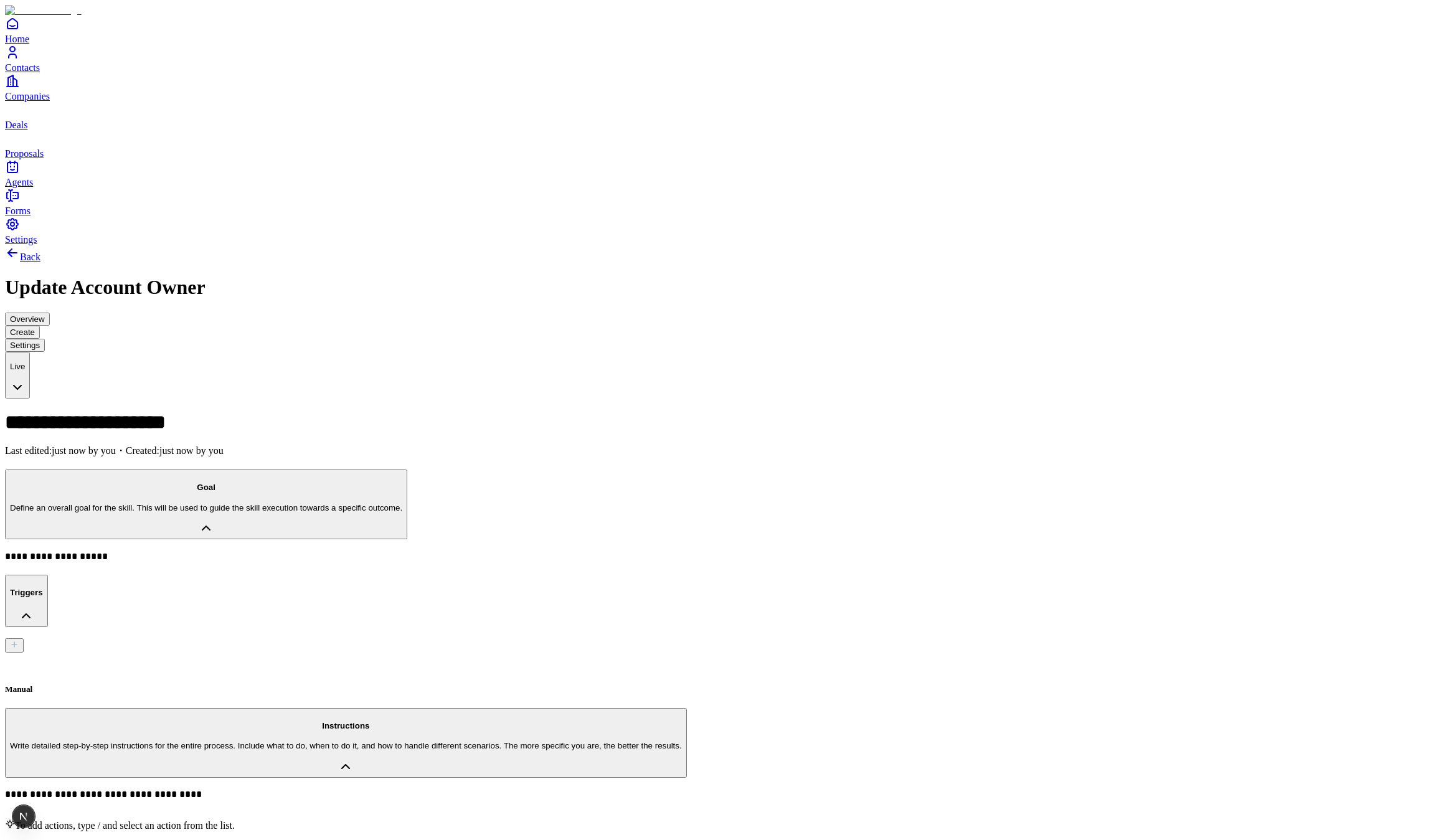
click at [15, 52] on icon "Contacts" at bounding box center [12, 49] width 5 height 5
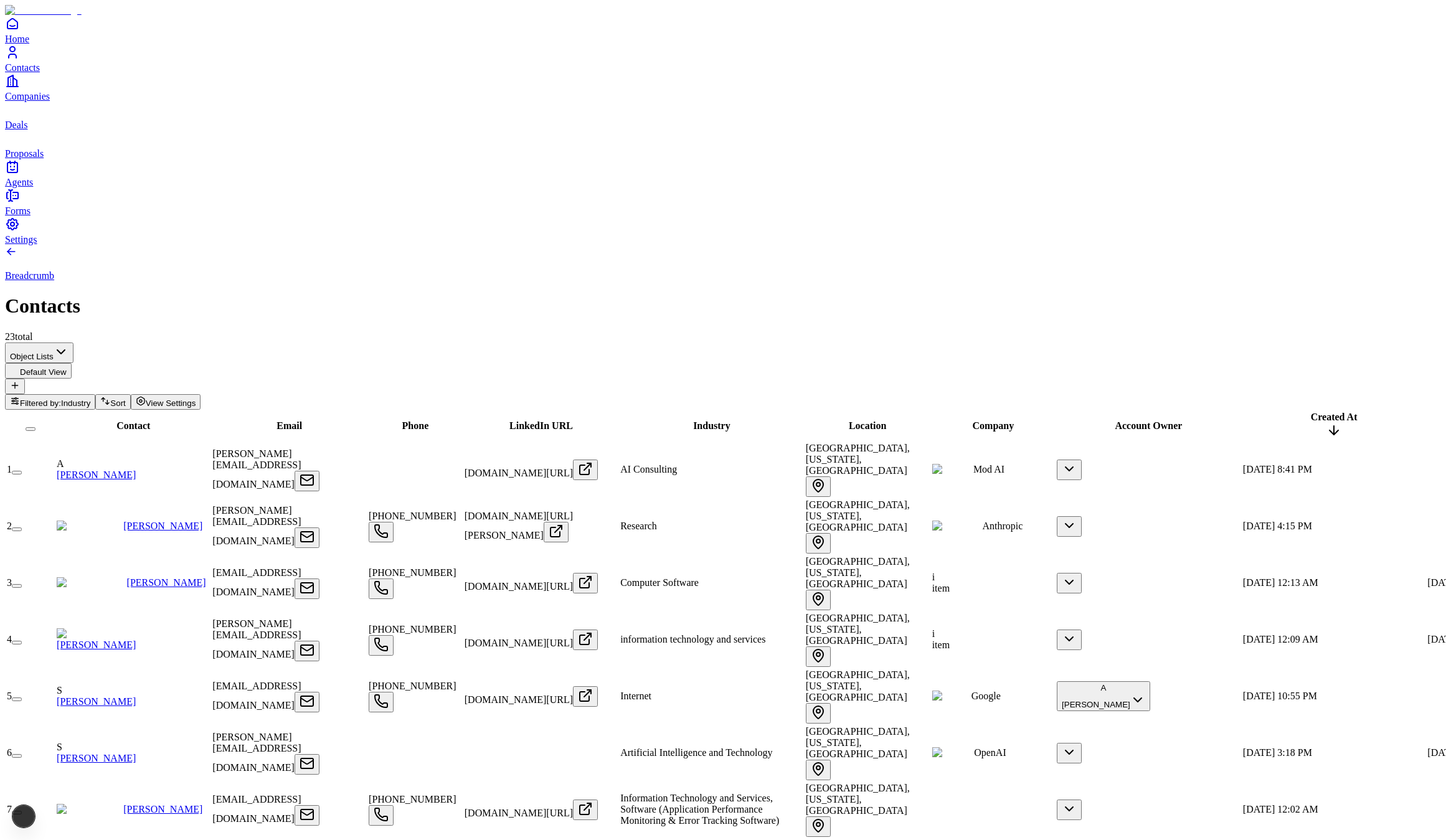
click at [22, 471] on button "button" at bounding box center [16, 472] width 10 height 4
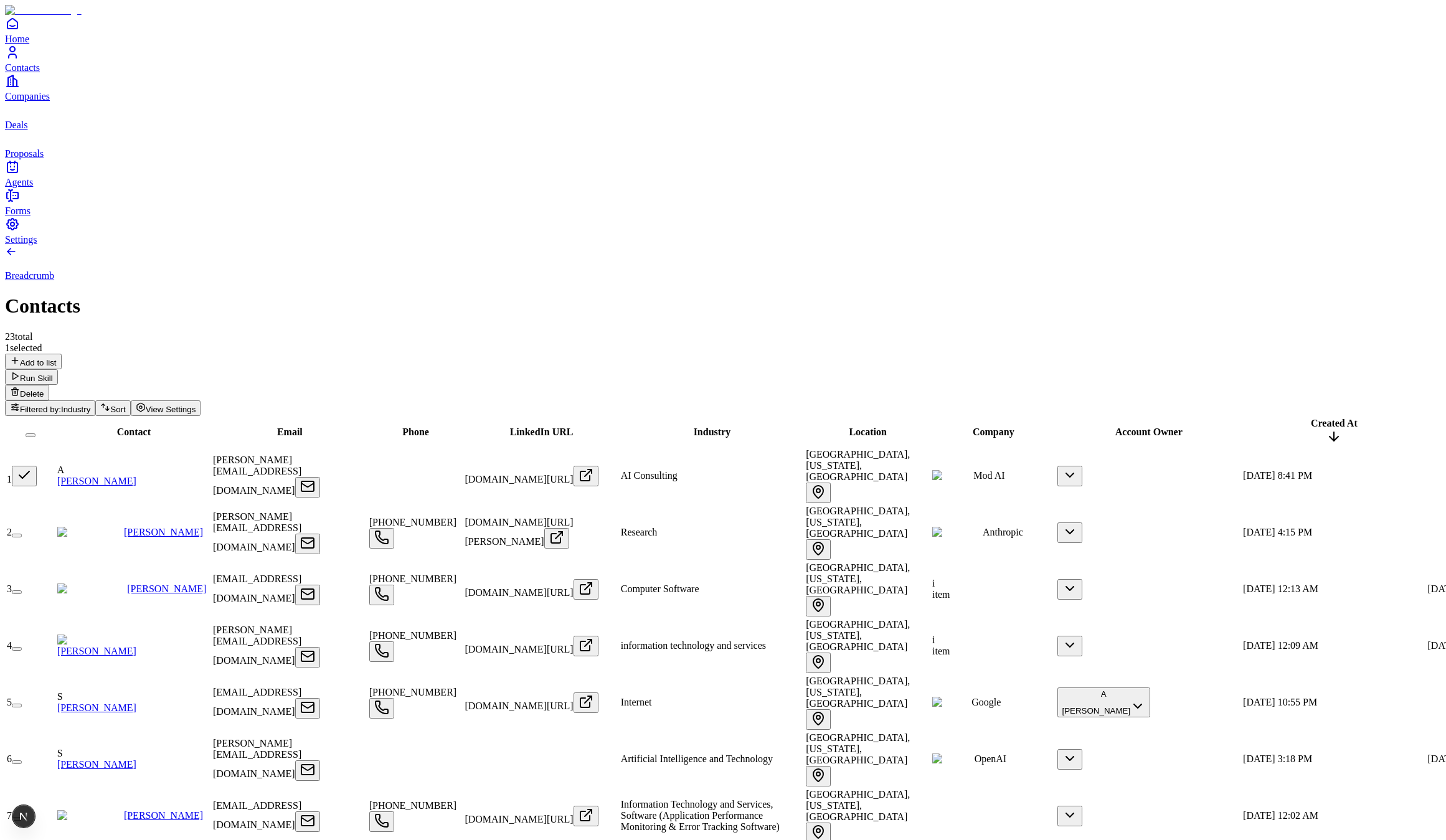
click at [56, 505] on td "2" at bounding box center [30, 532] width 49 height 56
click at [22, 534] on button "button" at bounding box center [16, 535] width 10 height 4
click at [22, 590] on button "button" at bounding box center [16, 592] width 10 height 4
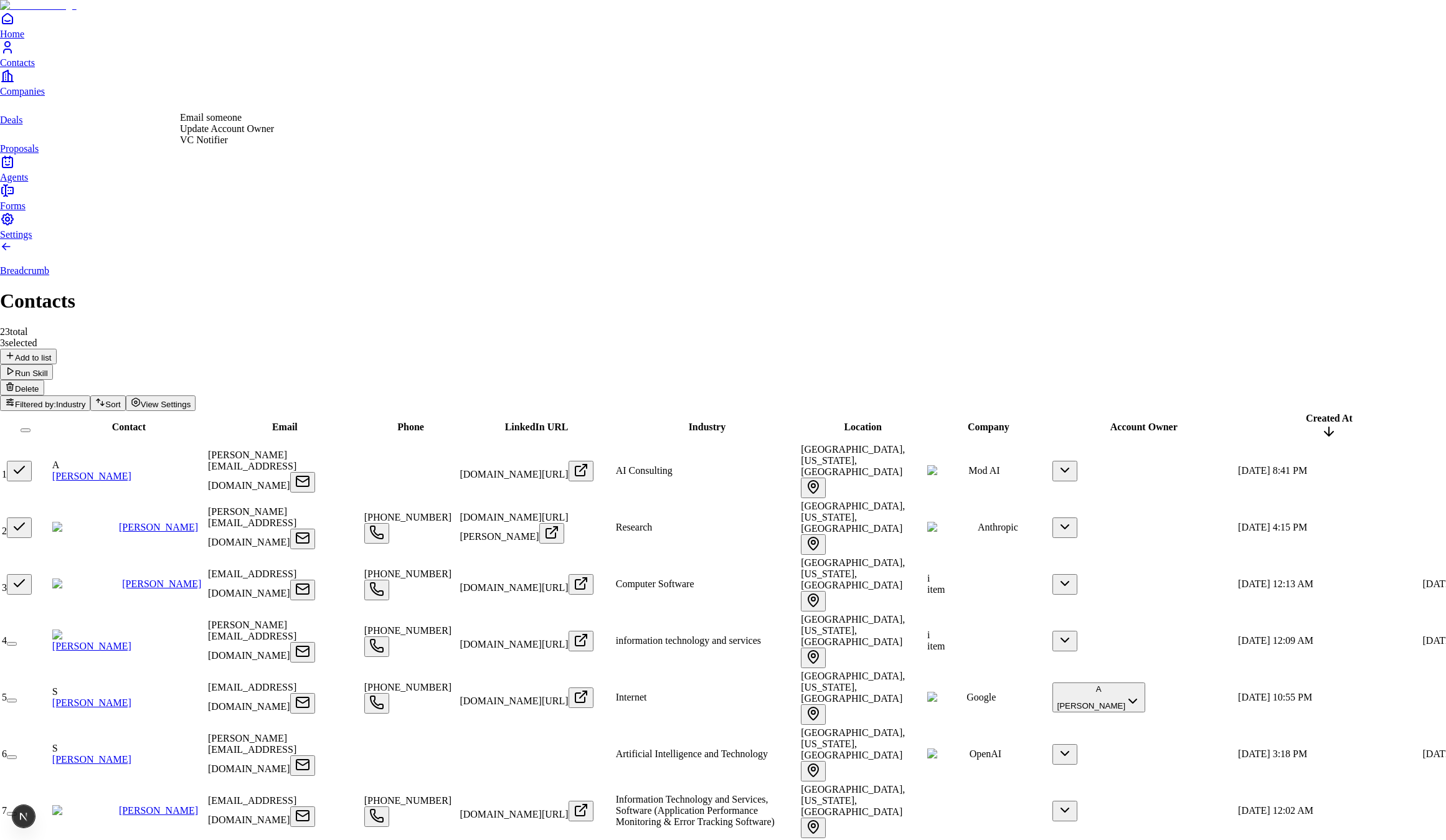
click at [229, 134] on div "Update Account Owner" at bounding box center [227, 128] width 94 height 11
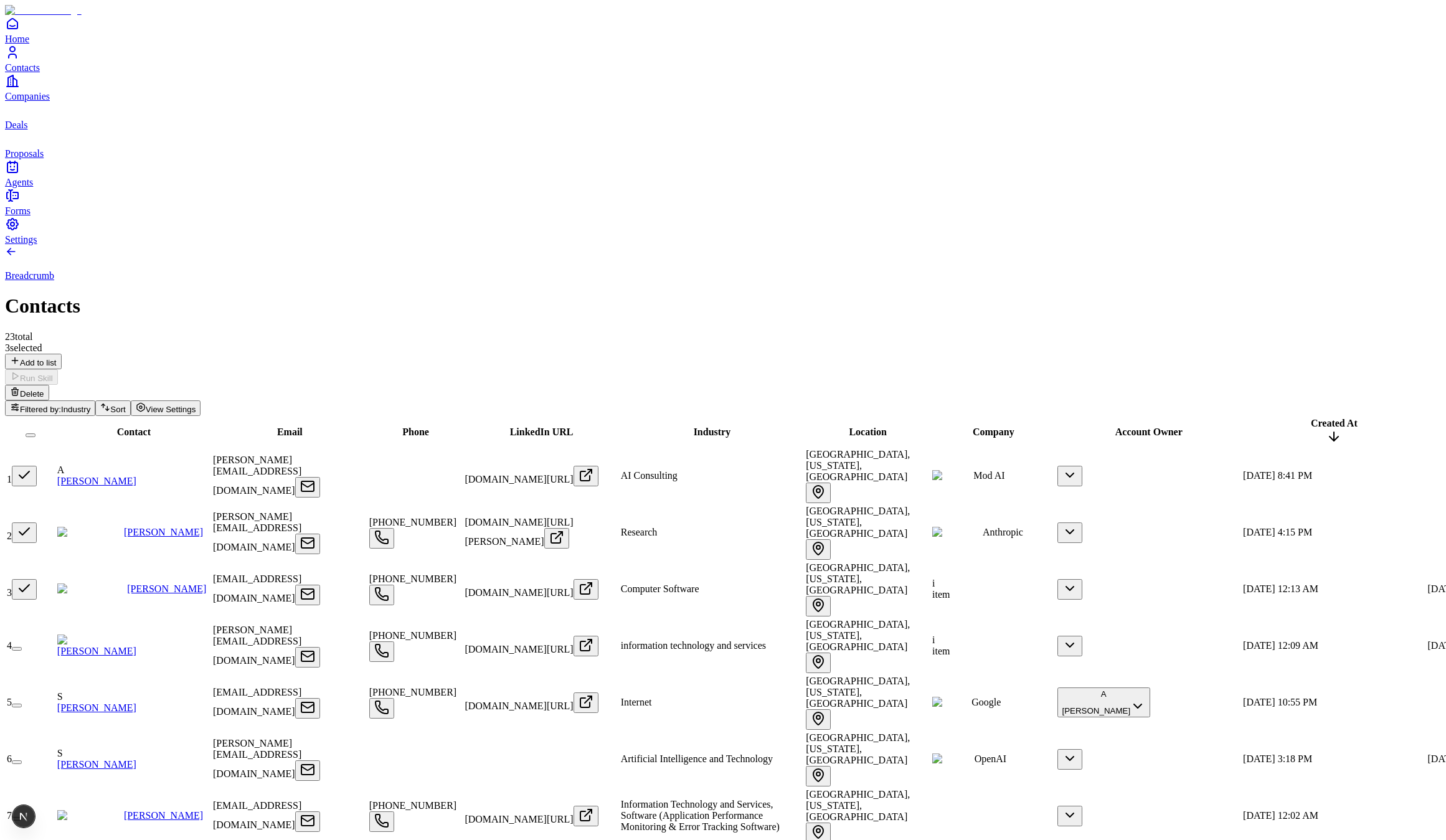
scroll to position [0, 412]
click at [197, 405] on span "View Settings" at bounding box center [171, 409] width 50 height 10
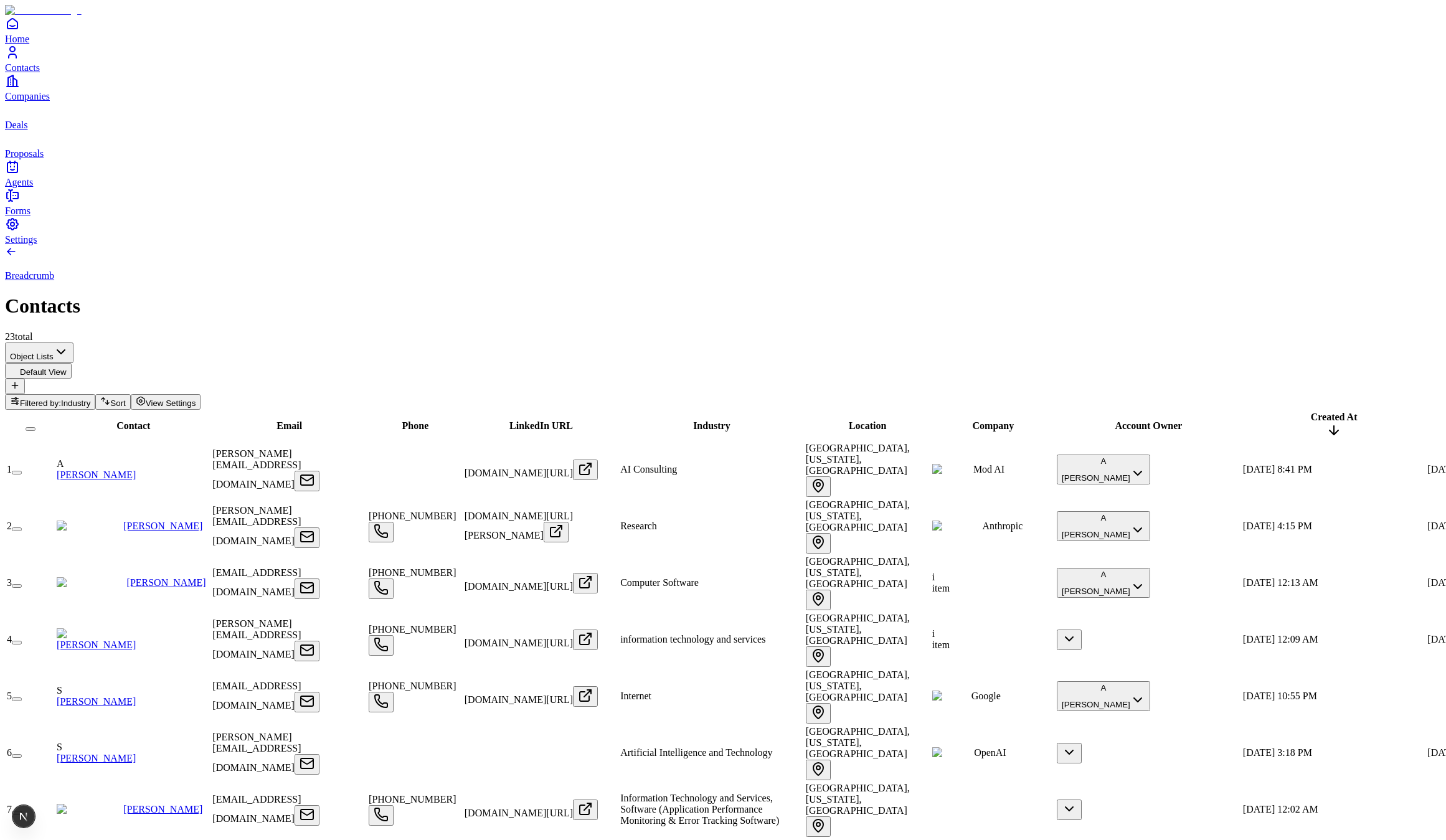
click at [22, 188] on link "Agents" at bounding box center [723, 173] width 1436 height 28
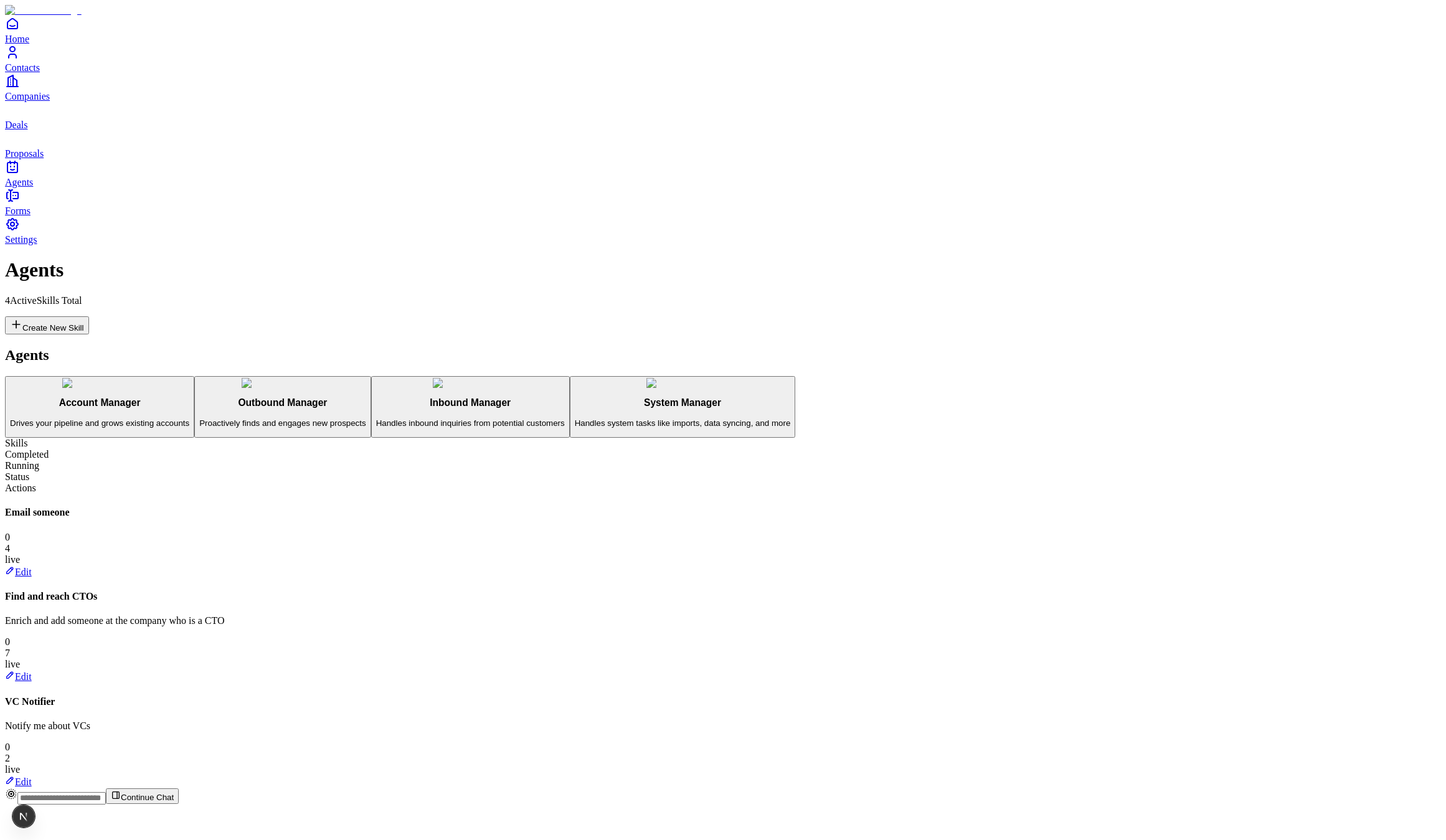
click at [371, 376] on button "Inbound Manager Handles inbound inquiries from potential customers" at bounding box center [470, 407] width 199 height 62
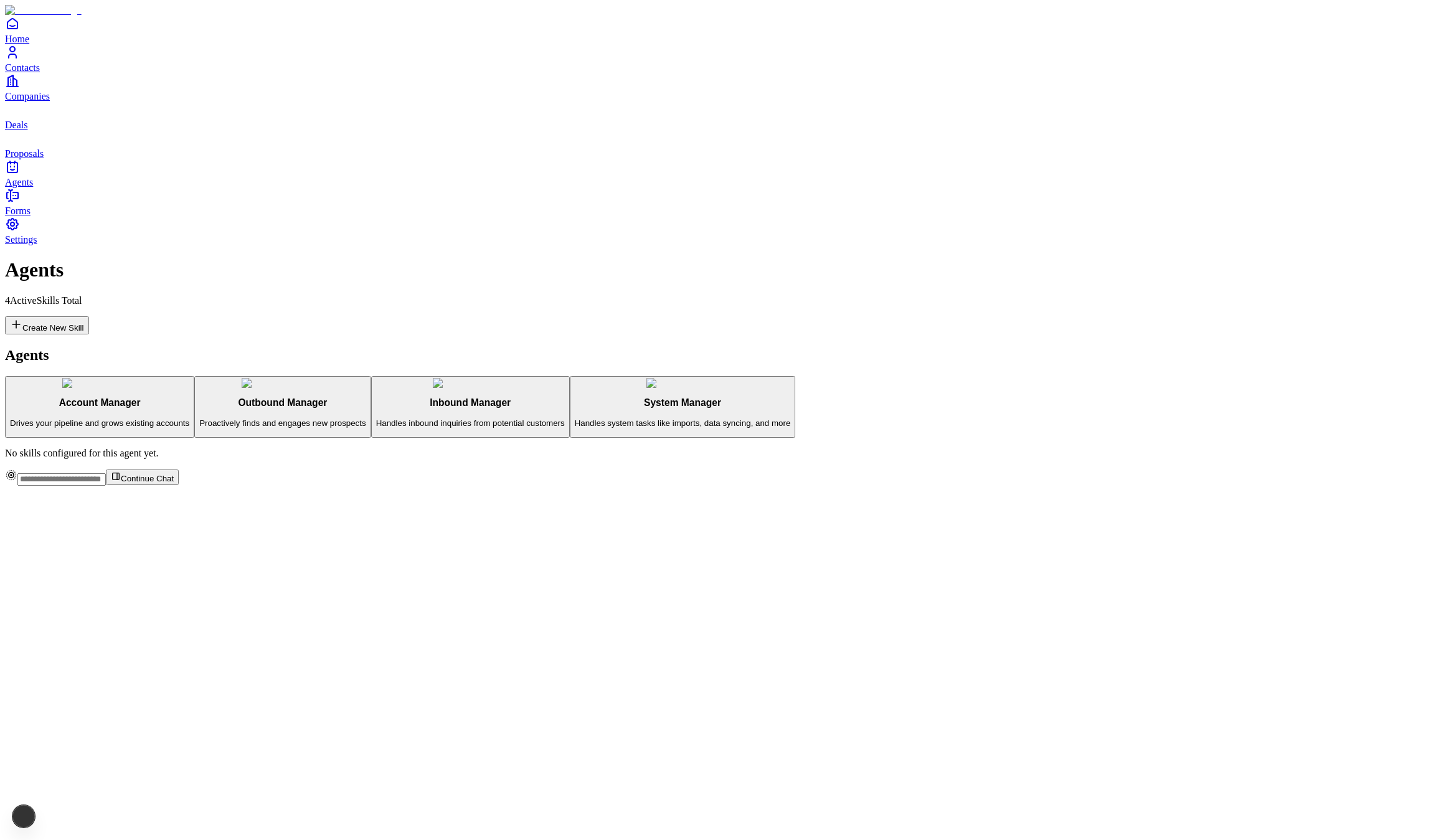
click at [249, 376] on button "Outbound Manager Proactively finds and engages new prospects" at bounding box center [283, 407] width 176 height 62
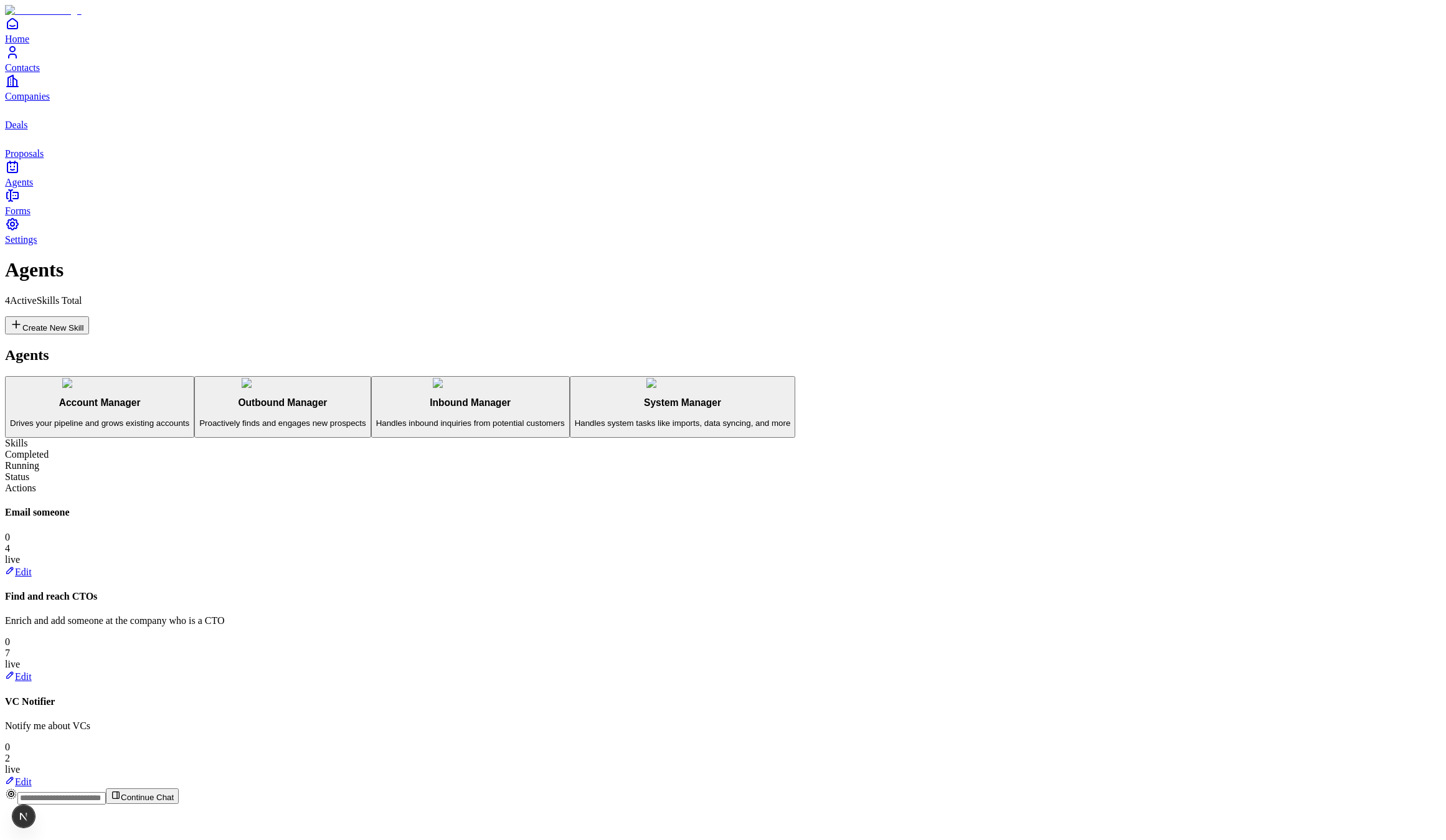
click at [189, 418] on p "Drives your pipeline and grows existing accounts" at bounding box center [99, 423] width 179 height 10
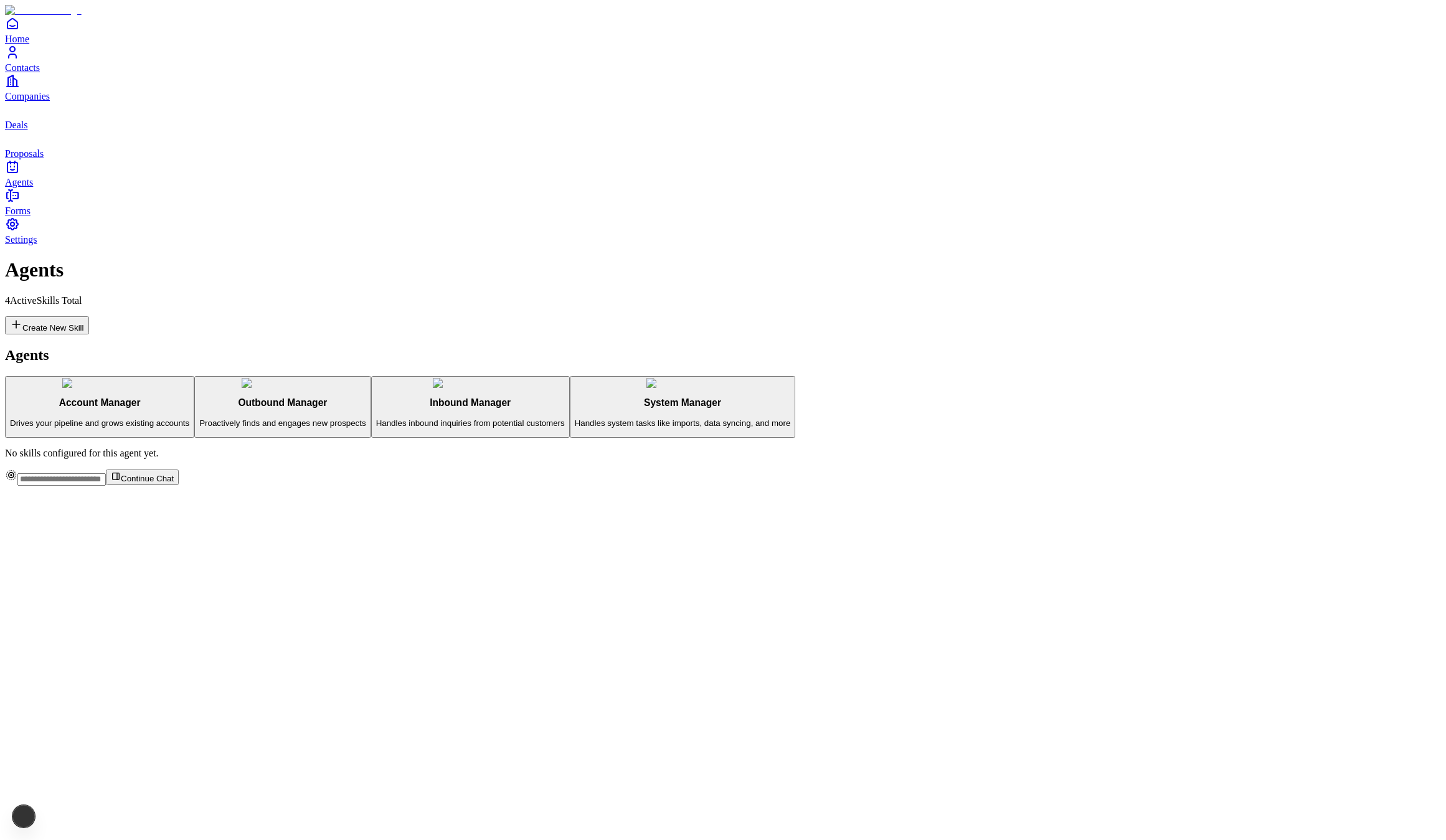
click at [231, 397] on div "Outbound Manager Proactively finds and engages new prospects" at bounding box center [283, 412] width 166 height 30
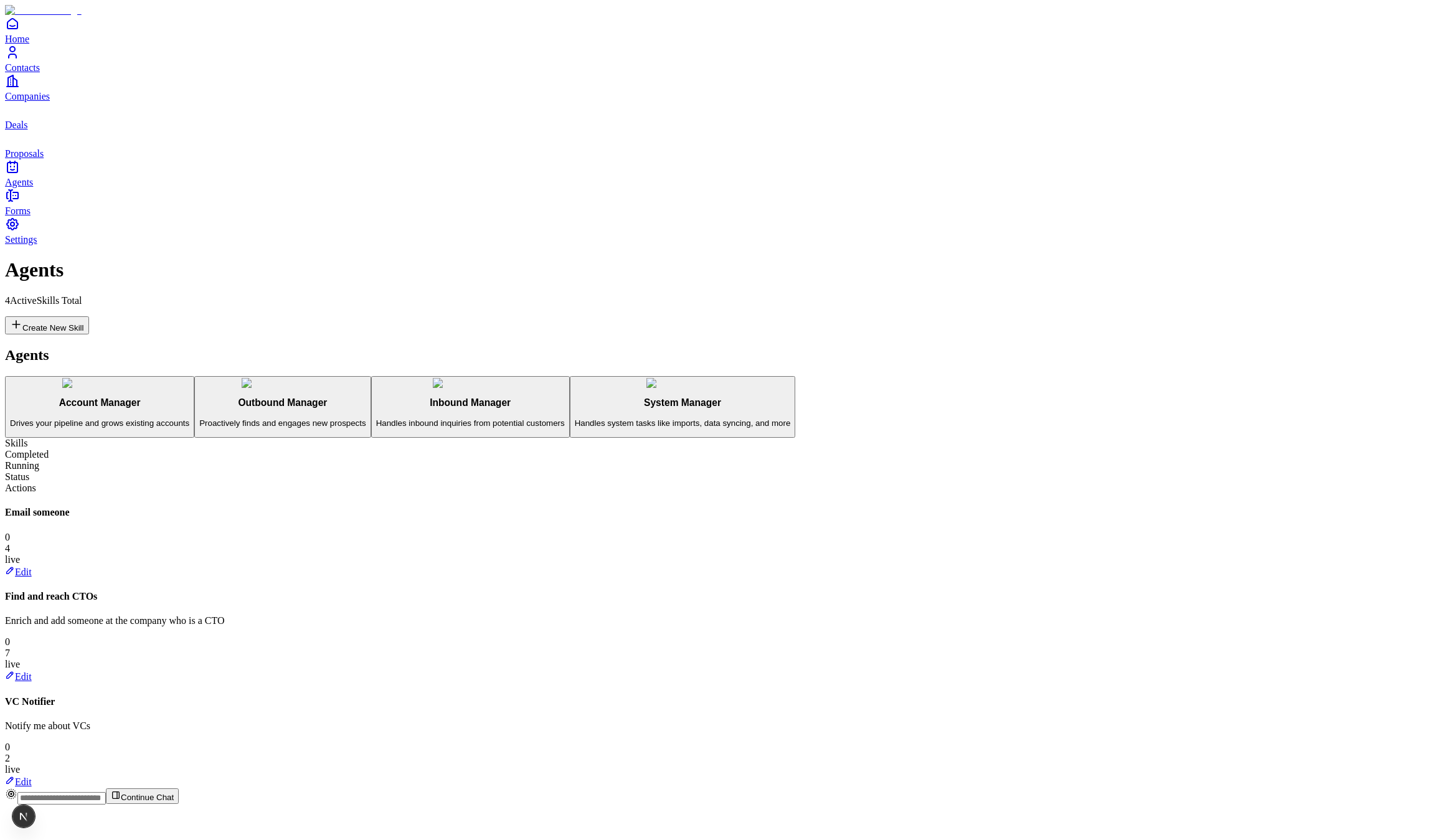
click at [376, 397] on h3 "Inbound Manager" at bounding box center [470, 403] width 188 height 11
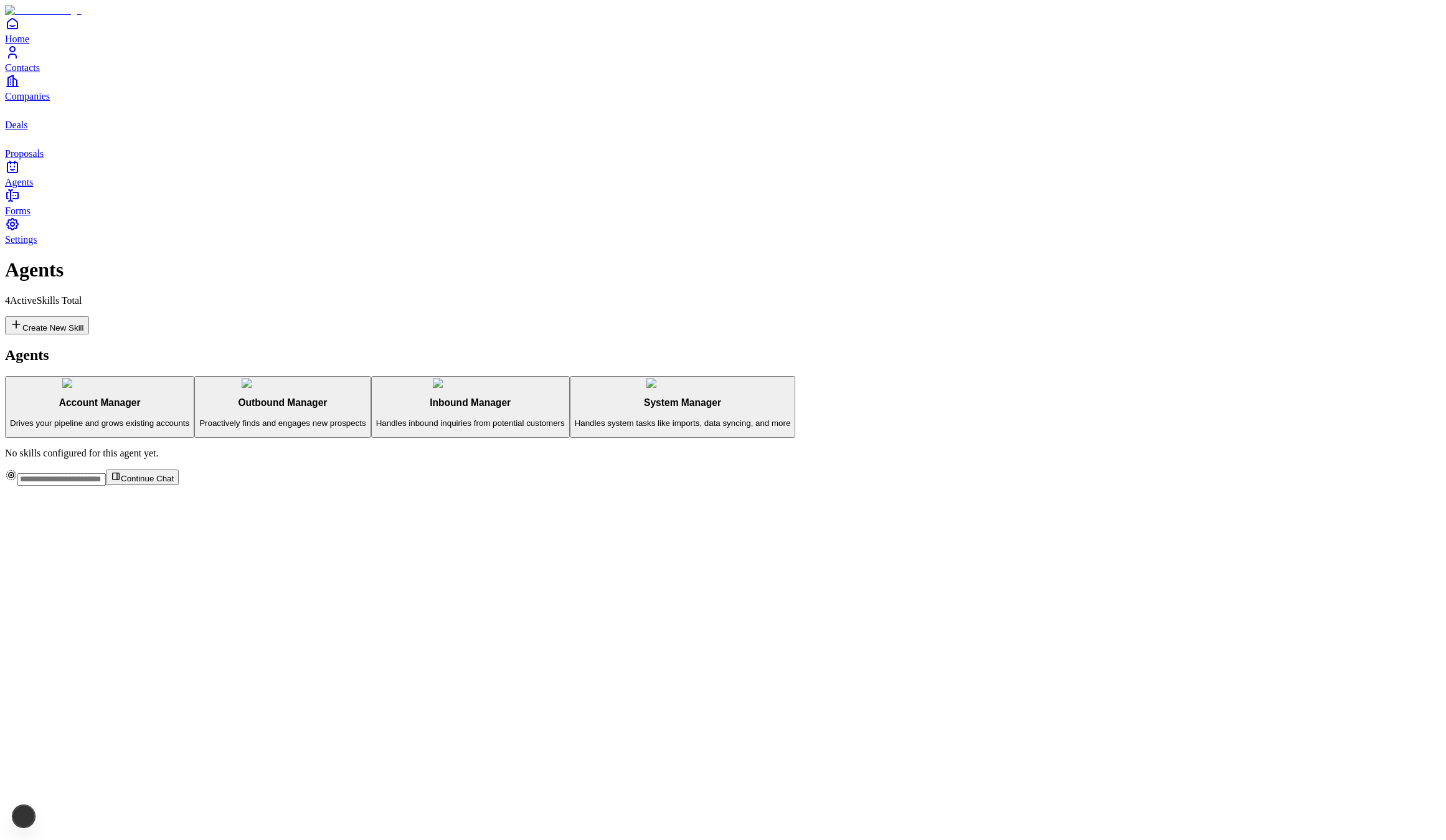
click at [247, 397] on h3 "Outbound Manager" at bounding box center [283, 403] width 166 height 11
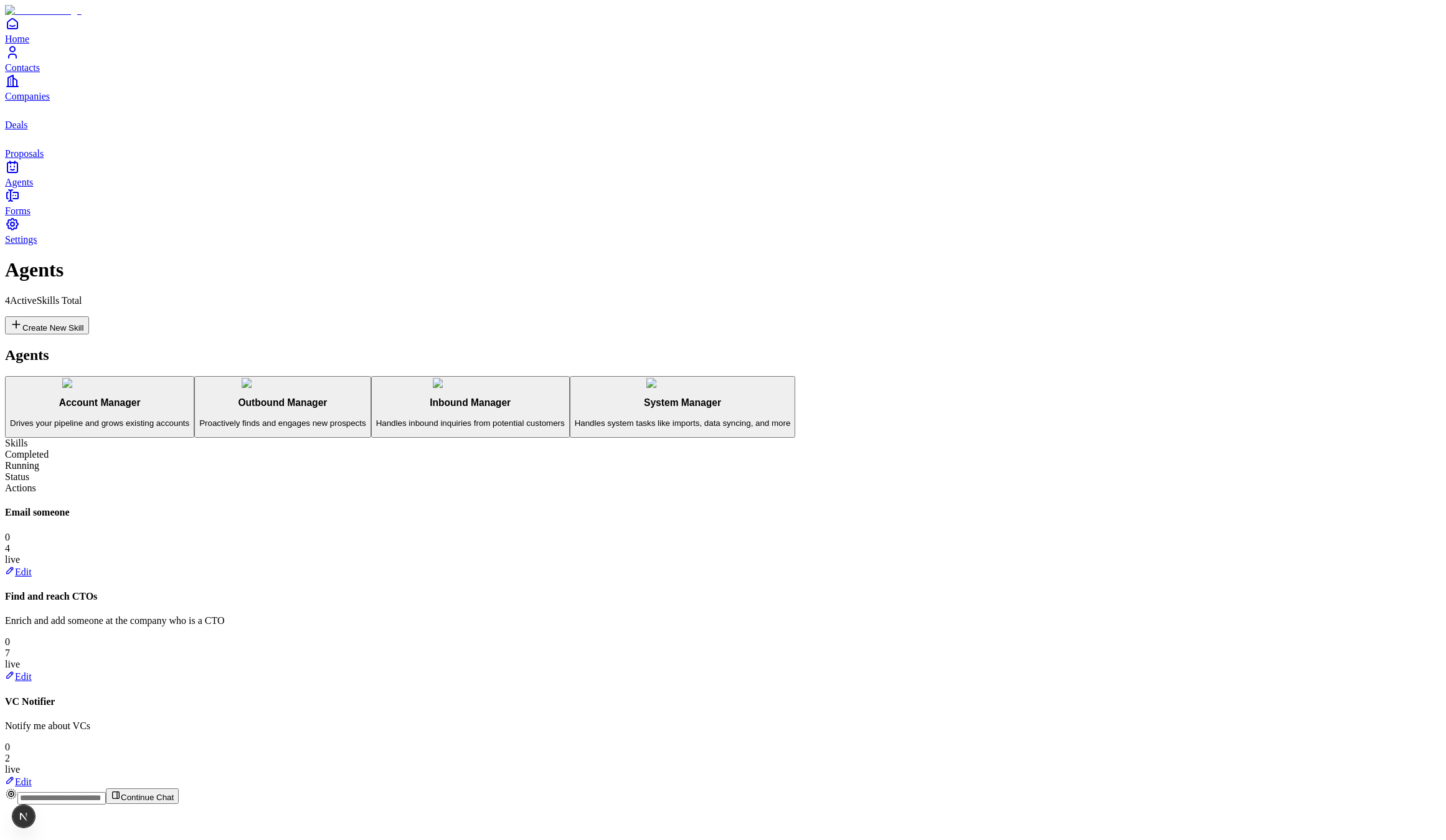
click at [189, 397] on h3 "Account Manager" at bounding box center [99, 403] width 179 height 11
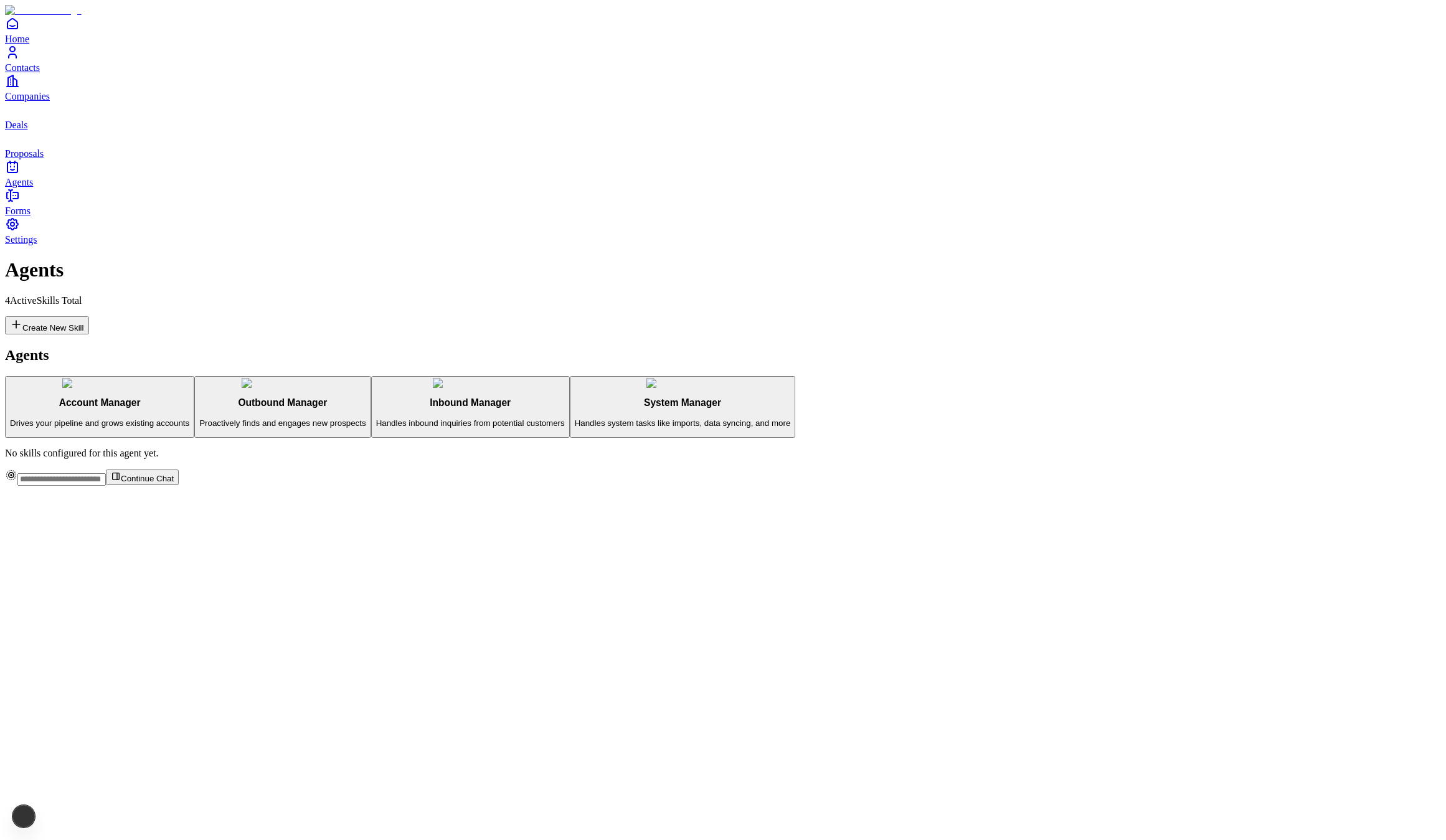
click at [226, 397] on h3 "Outbound Manager" at bounding box center [283, 403] width 166 height 11
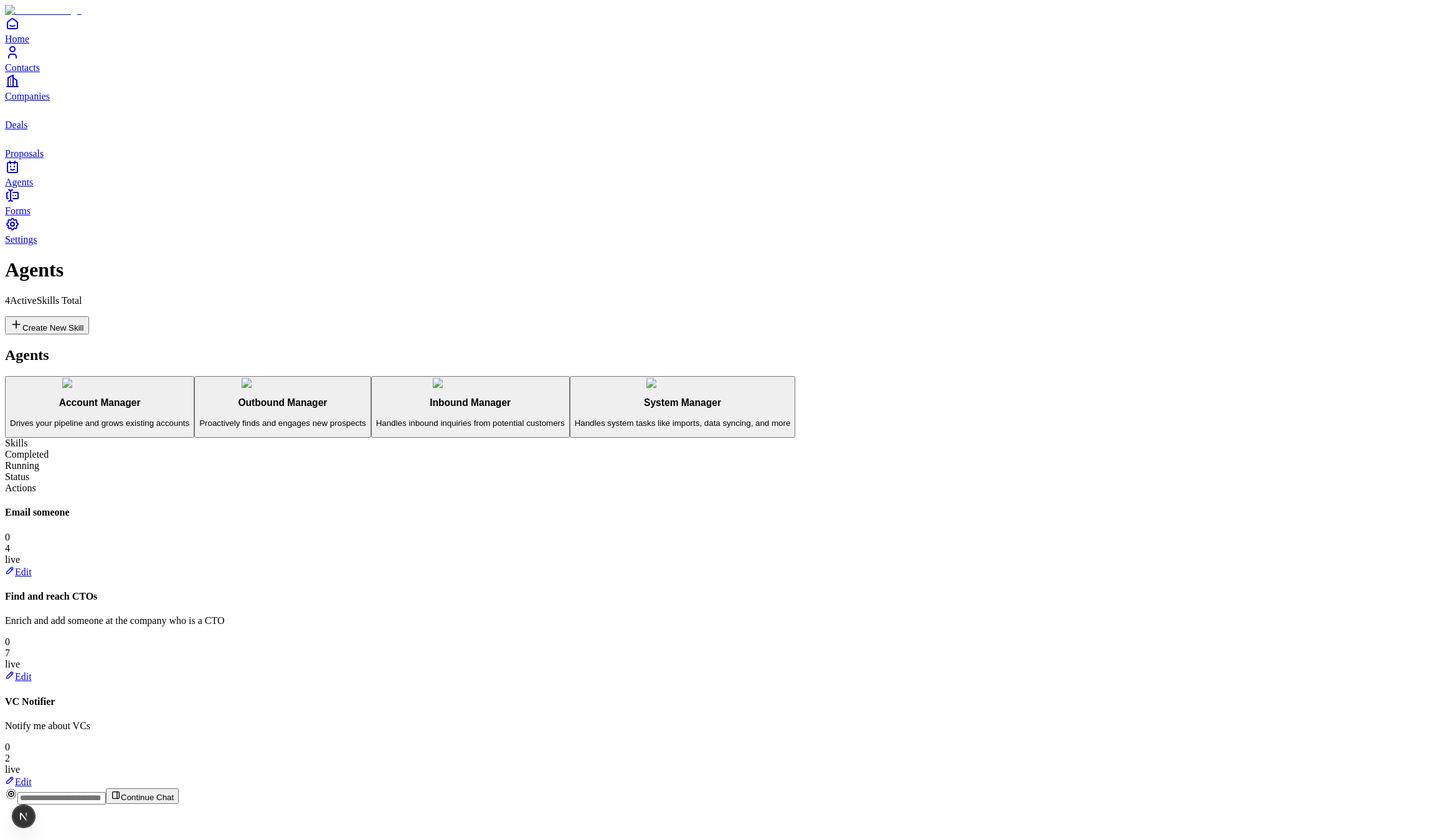
click at [376, 397] on h3 "Inbound Manager" at bounding box center [470, 403] width 188 height 11
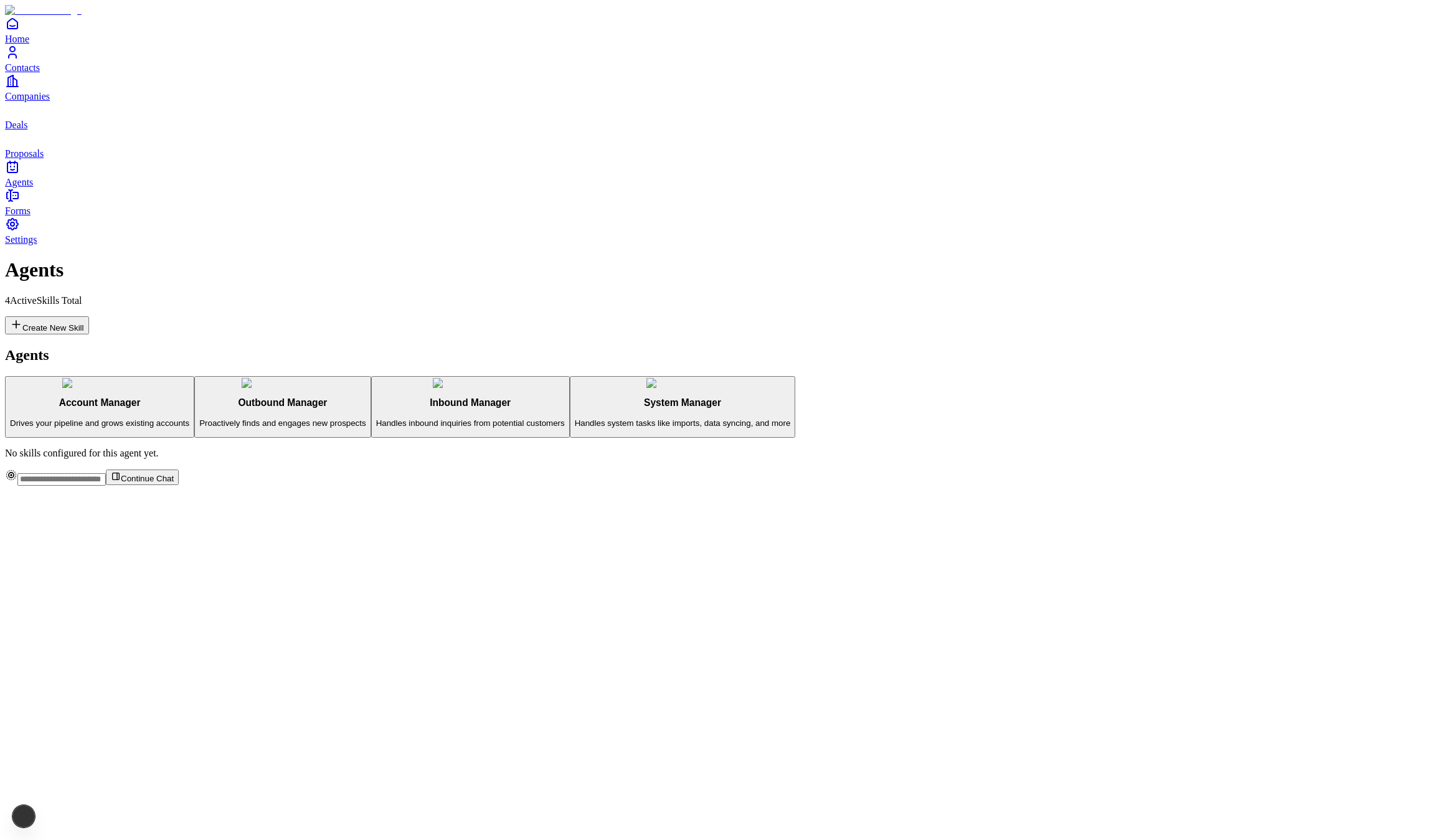
click at [229, 418] on p "Proactively finds and engages new prospects" at bounding box center [283, 423] width 166 height 10
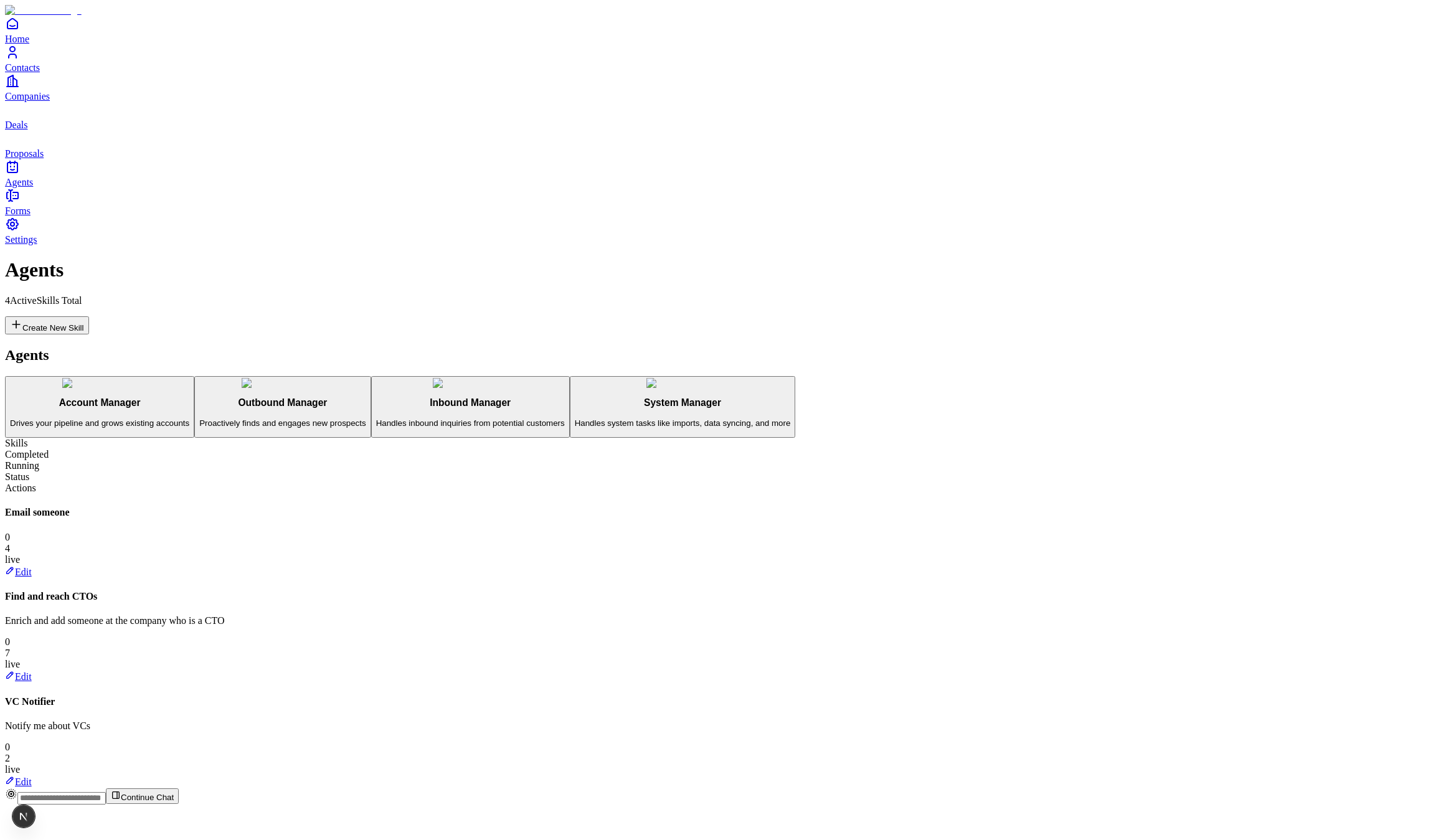
click at [32, 73] on link "Contacts" at bounding box center [723, 59] width 1436 height 28
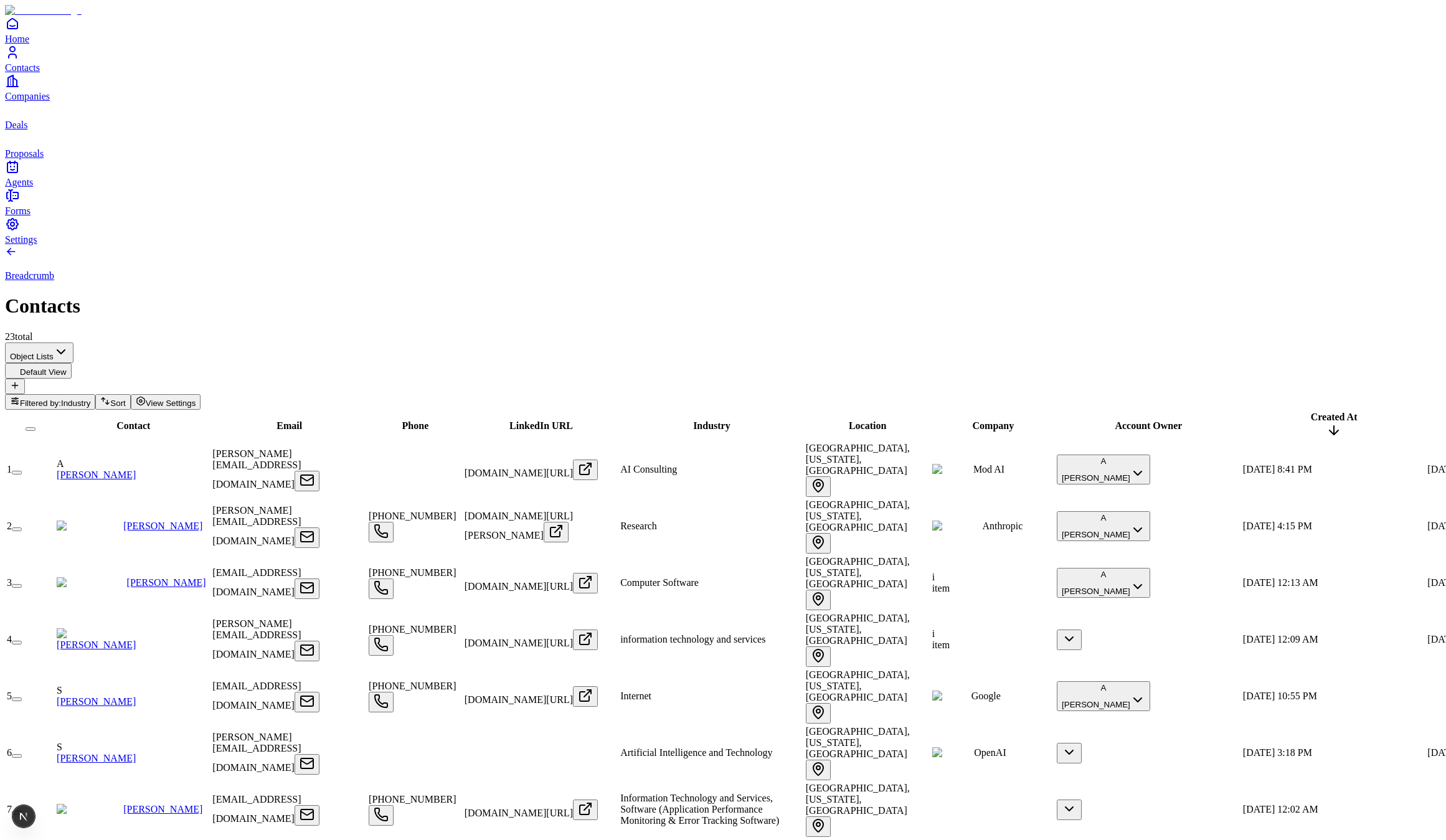
click at [22, 641] on button "button" at bounding box center [16, 642] width 10 height 4
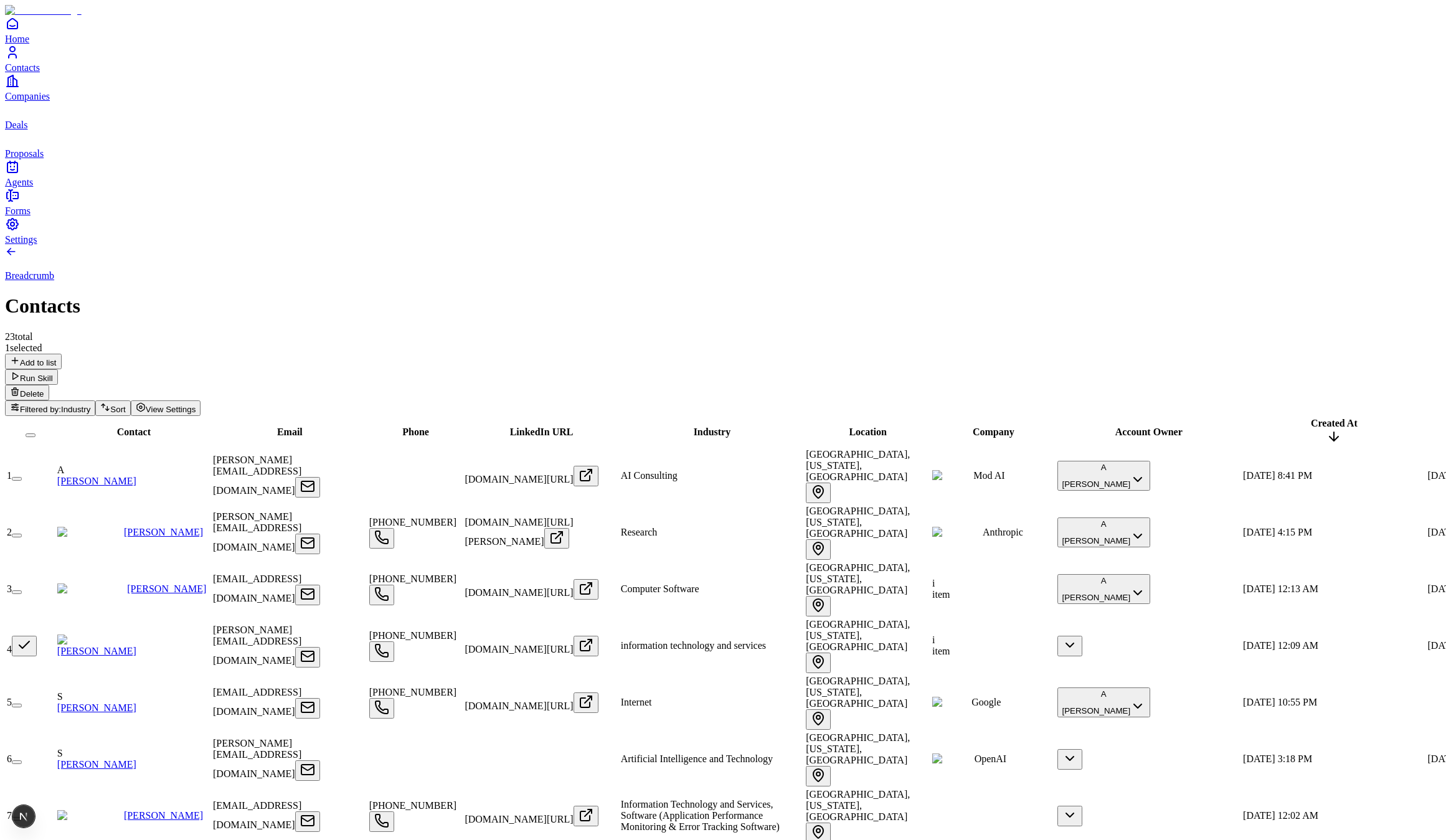
click at [22, 760] on button "button" at bounding box center [16, 761] width 10 height 4
click at [22, 817] on button "button" at bounding box center [16, 818] width 10 height 4
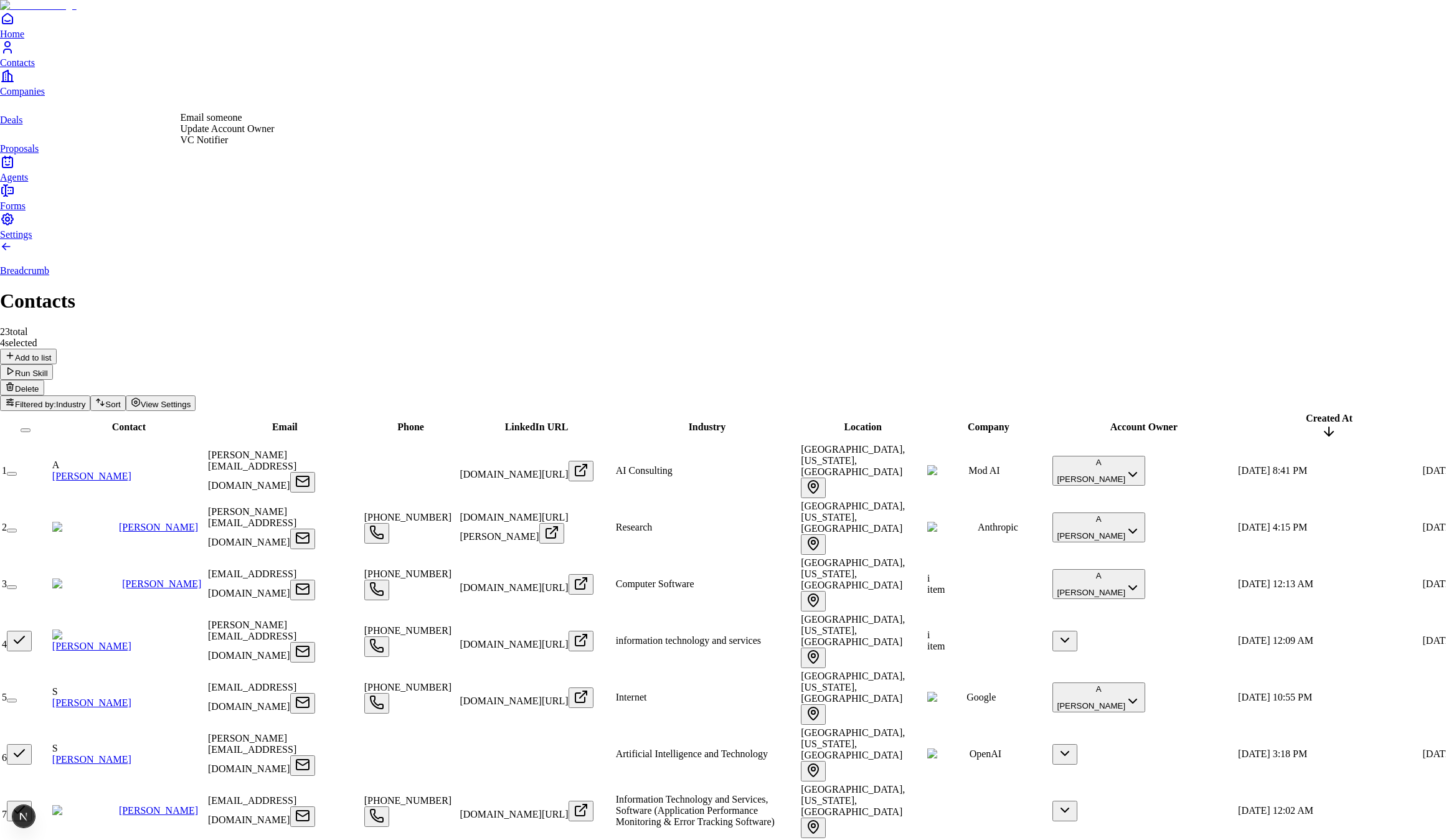
click at [258, 134] on div "Update Account Owner" at bounding box center [228, 128] width 94 height 11
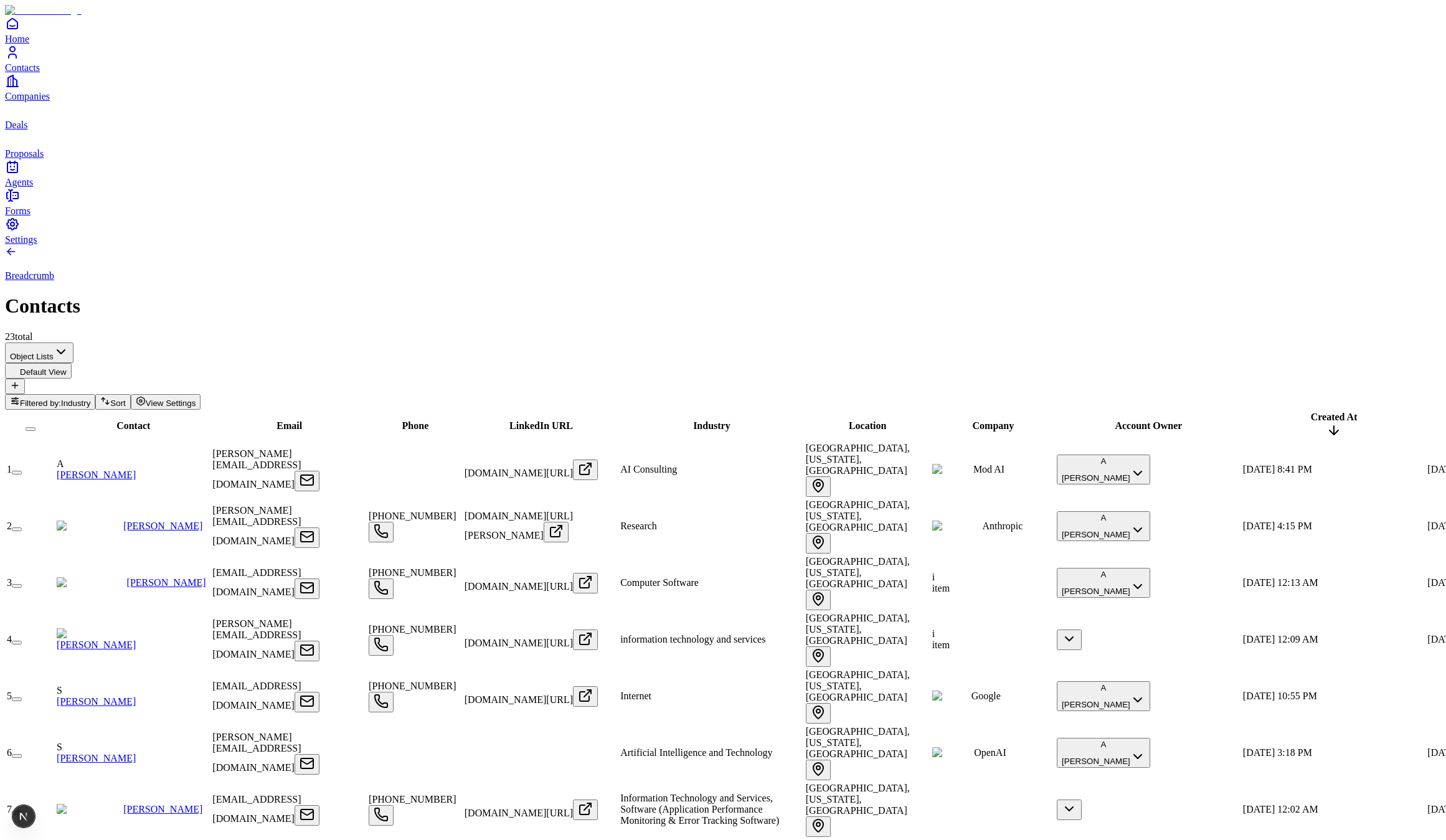
click at [22, 641] on button "button" at bounding box center [16, 642] width 10 height 4
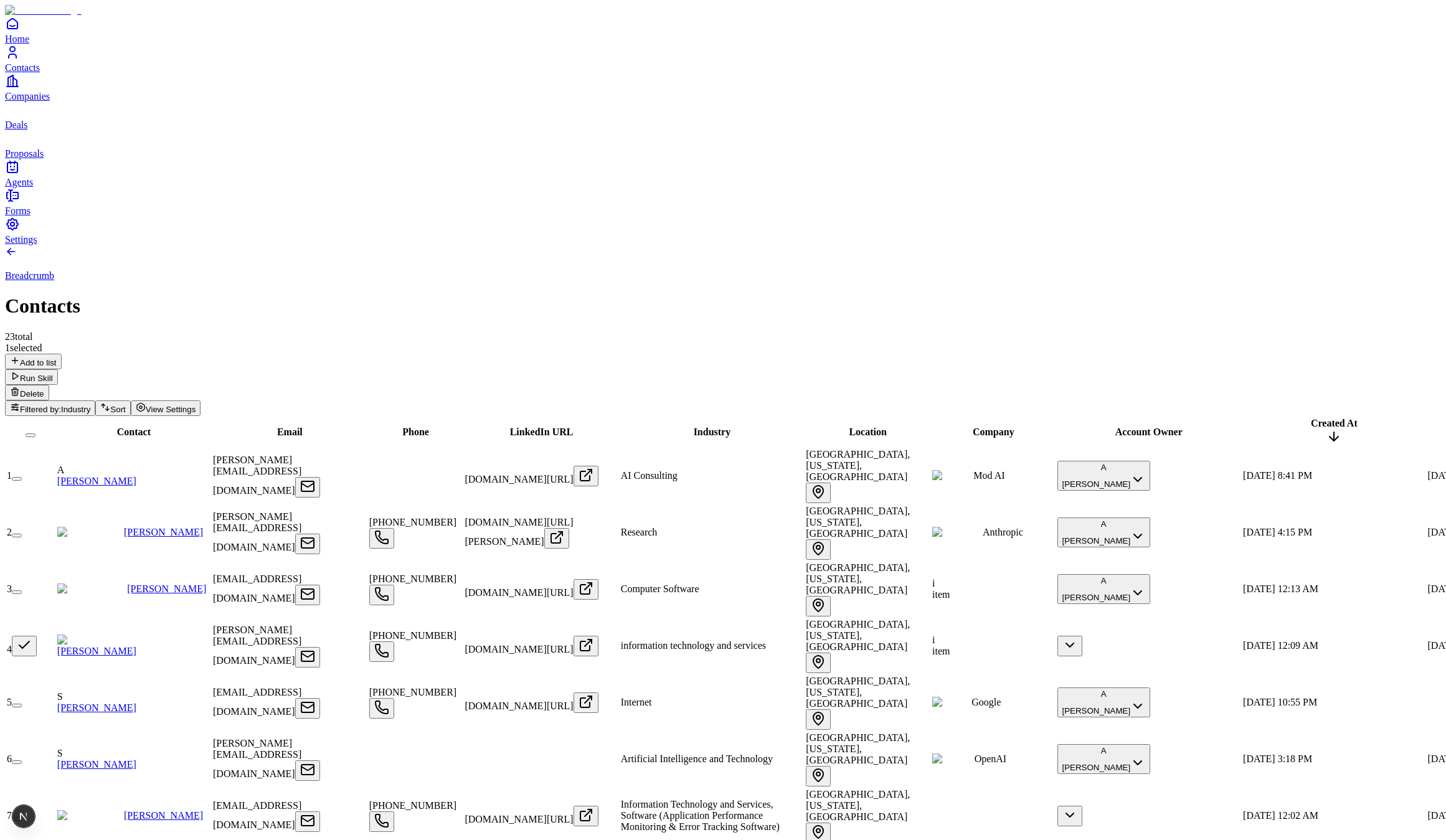
click at [22, 817] on button "button" at bounding box center [16, 818] width 10 height 4
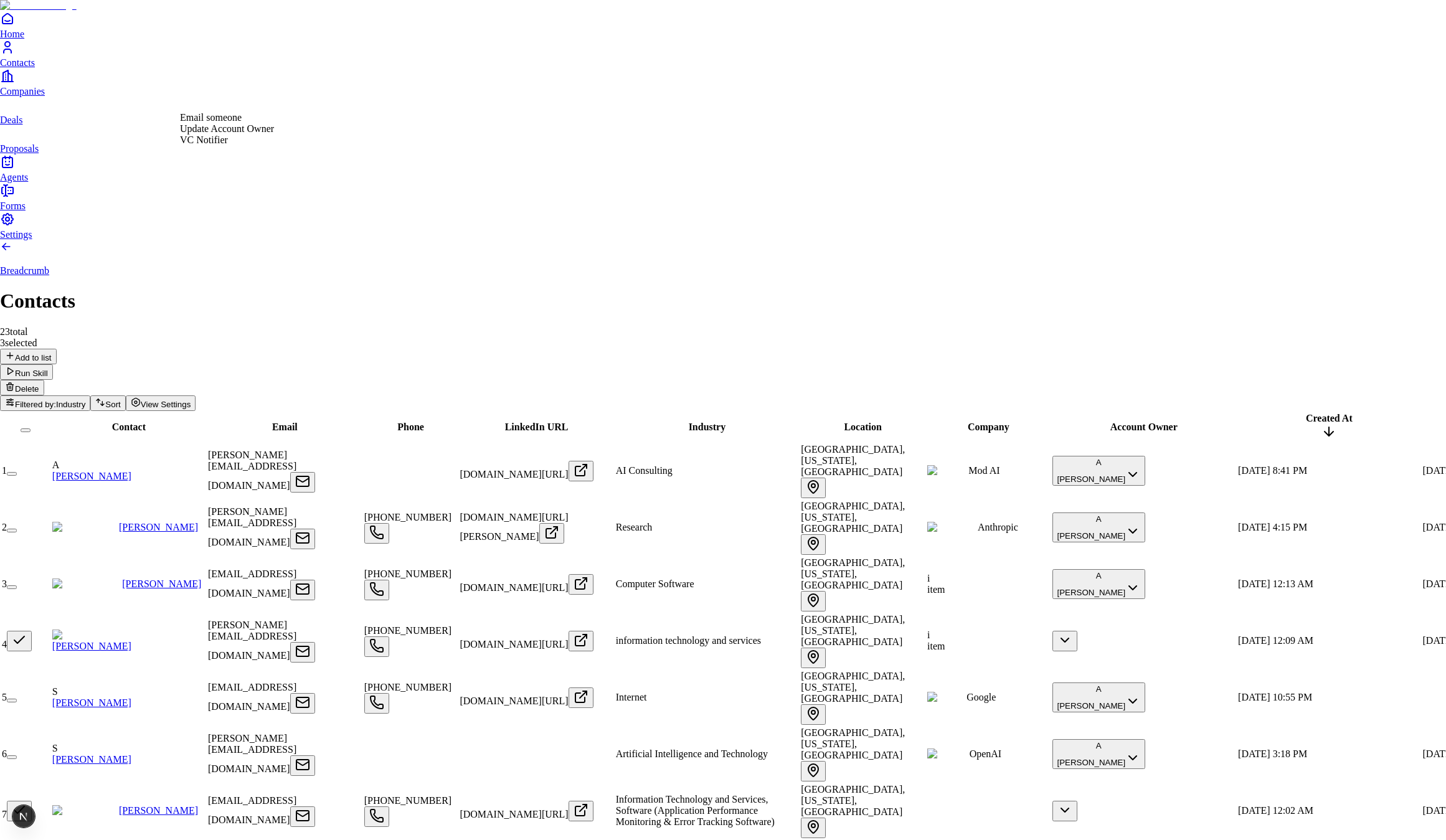
click at [254, 134] on div "Update Account Owner" at bounding box center [227, 128] width 94 height 11
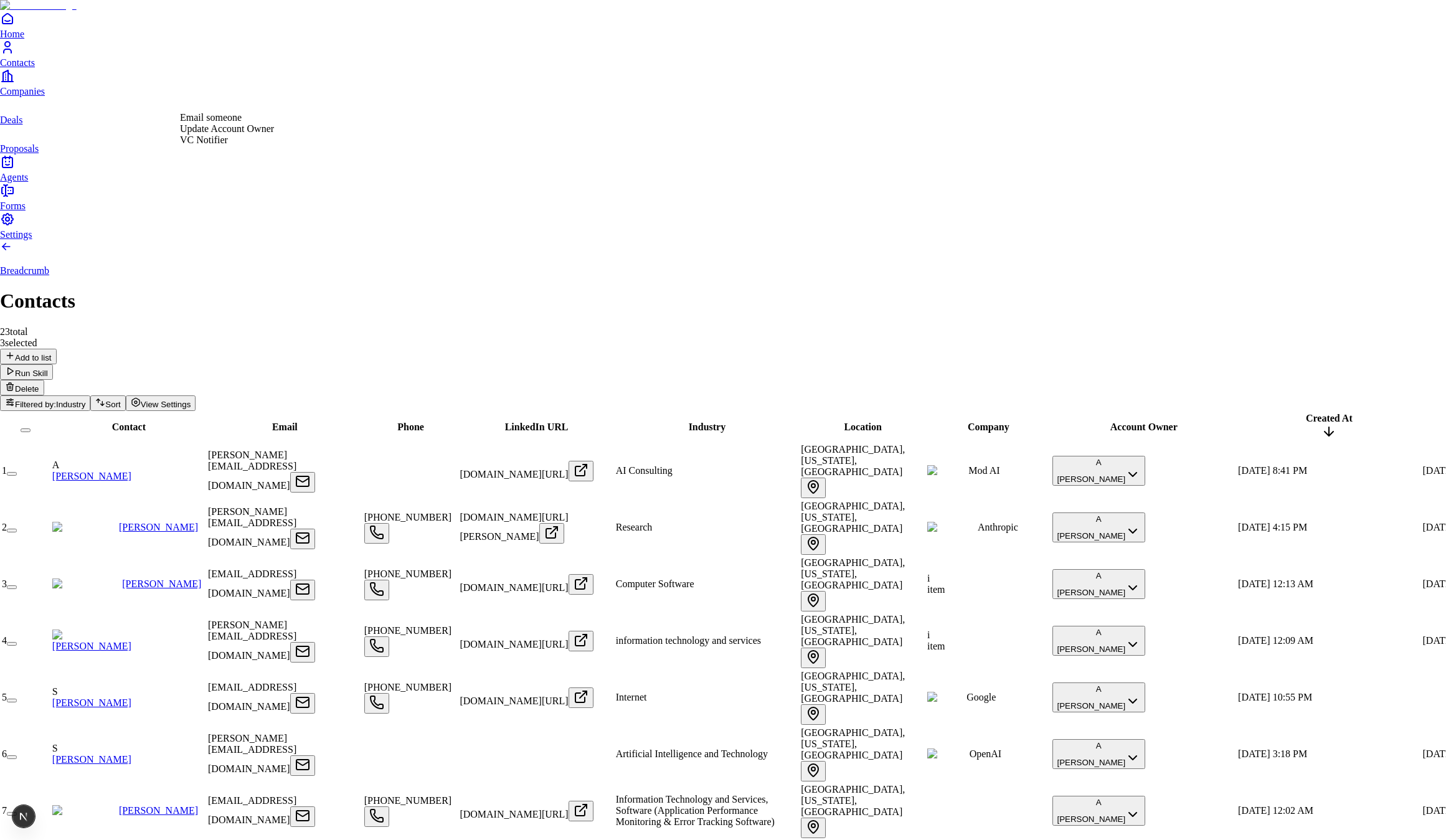
click at [234, 134] on div "Update Account Owner" at bounding box center [227, 128] width 94 height 11
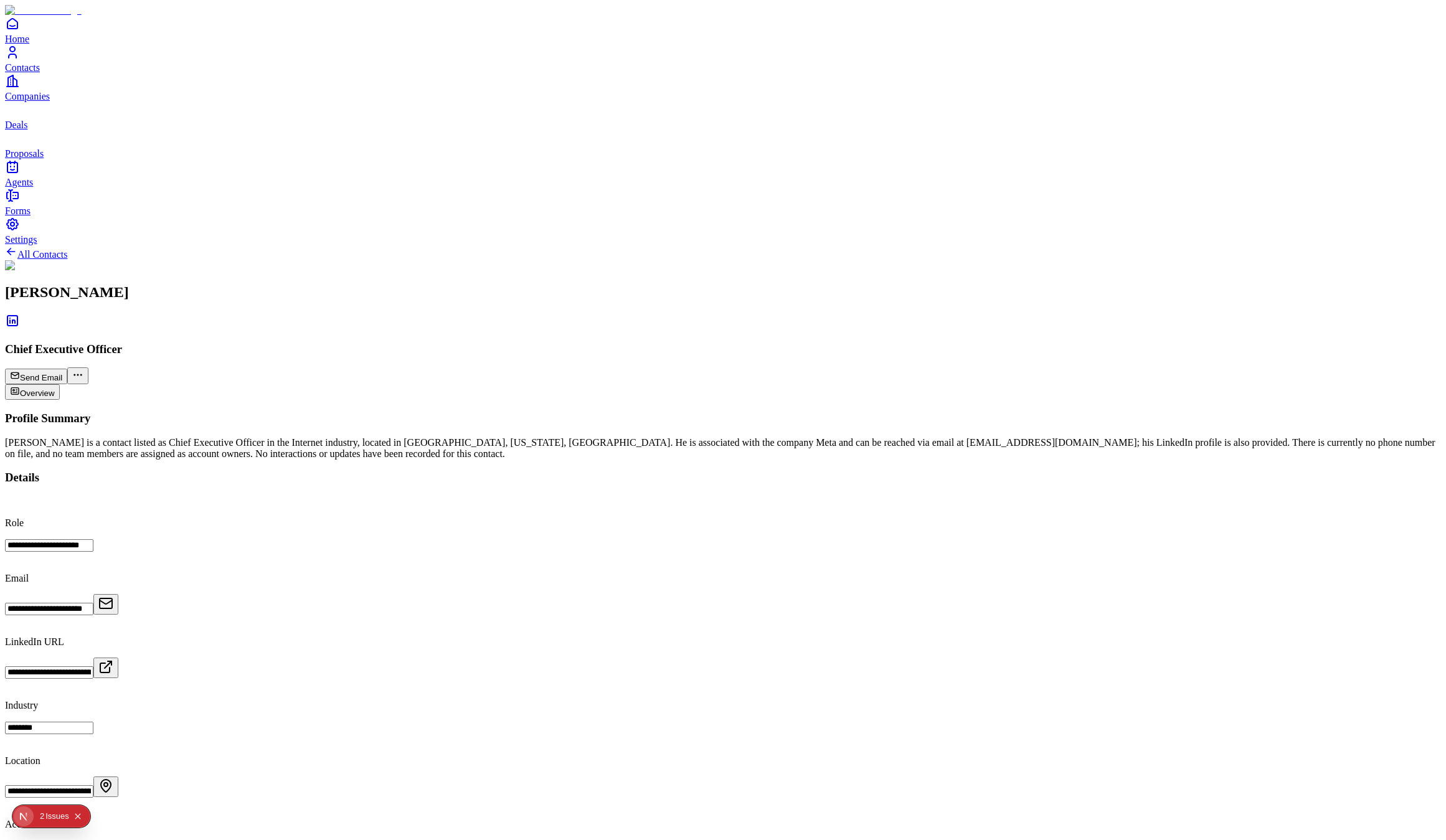
click at [52, 812] on div "Issue s" at bounding box center [57, 816] width 24 height 22
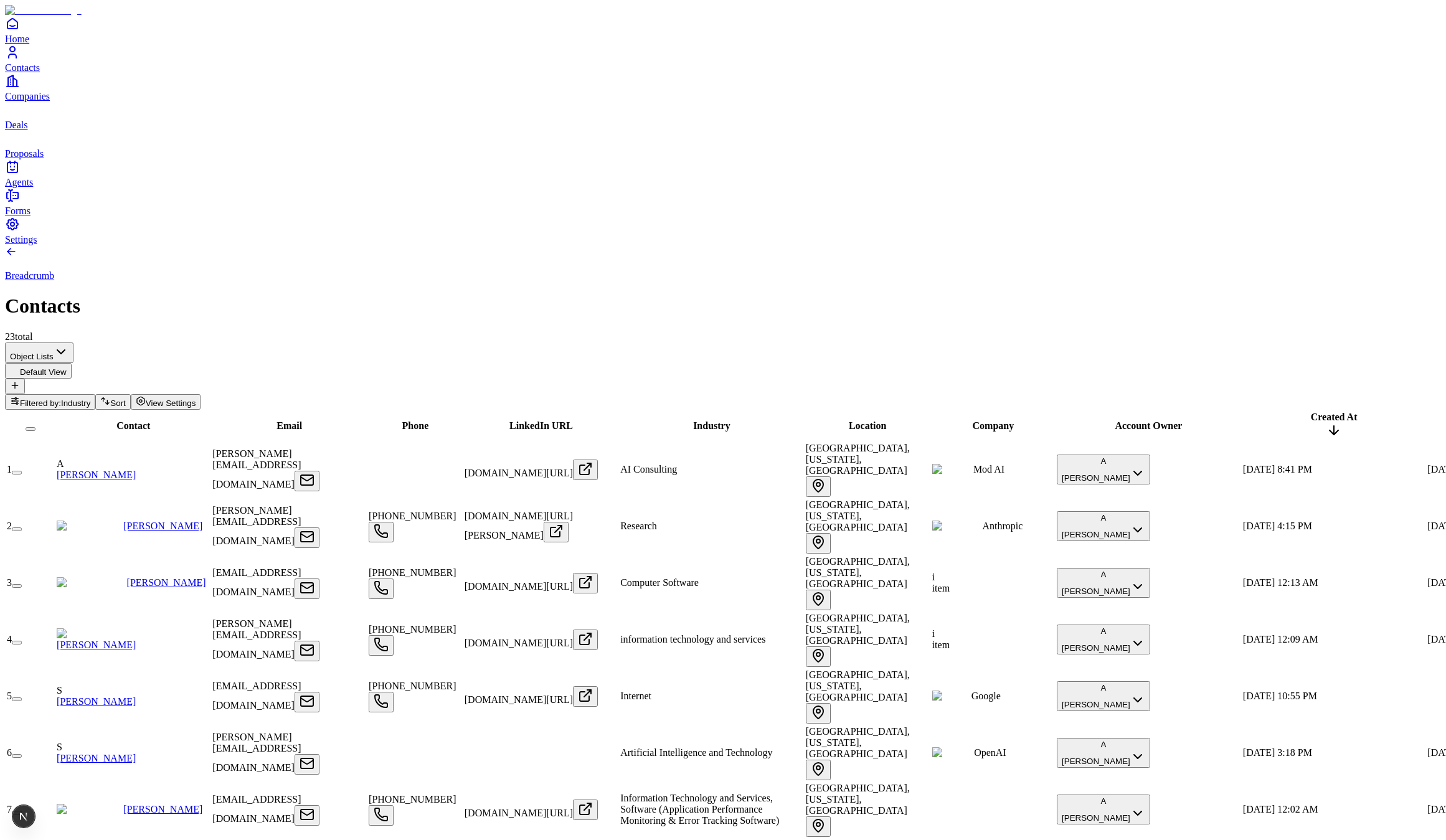
click at [22, 641] on button "button" at bounding box center [16, 642] width 10 height 4
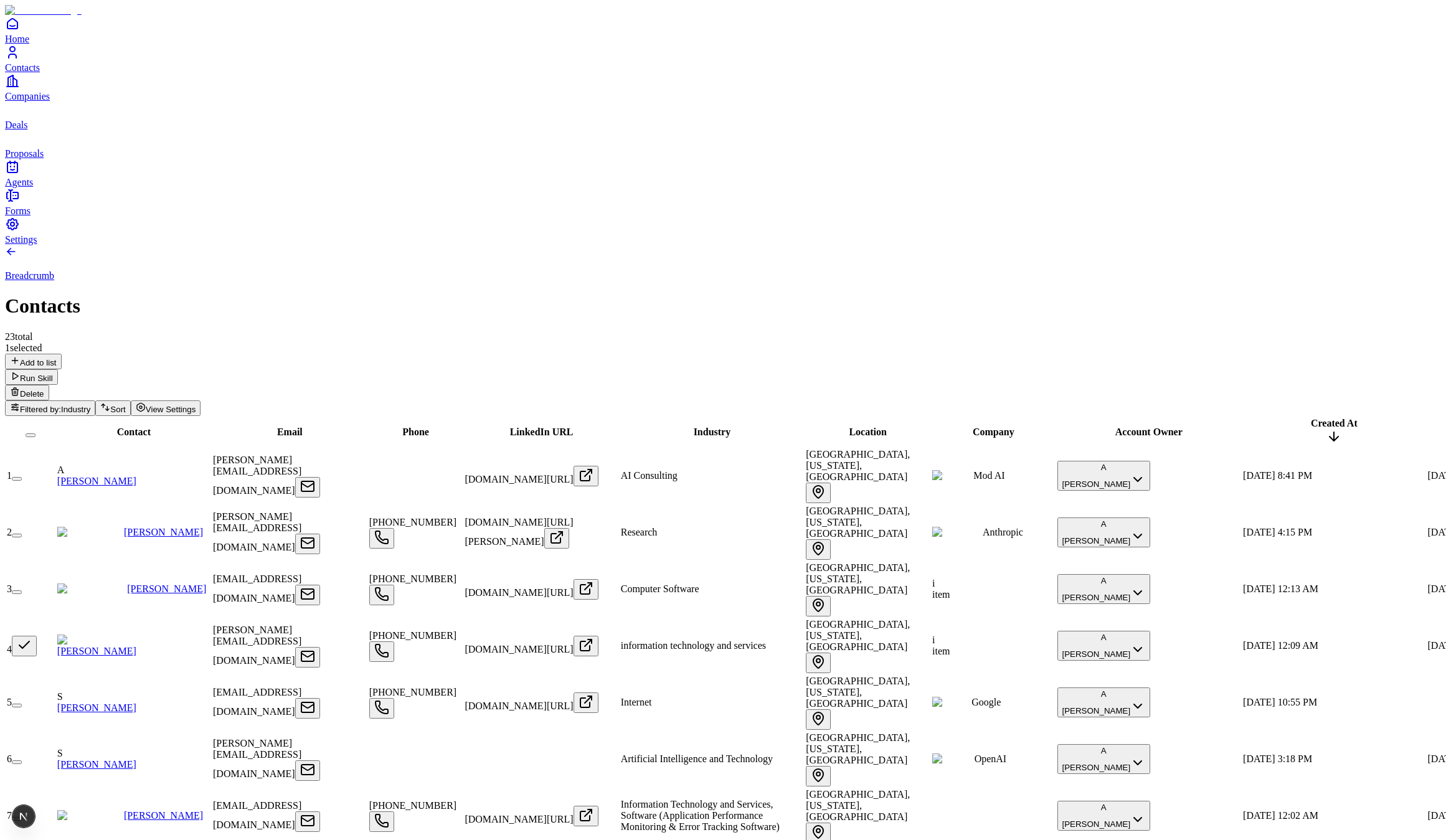
click at [217, 343] on div "1 selected Add to list Run Skill Delete" at bounding box center [723, 371] width 1436 height 58
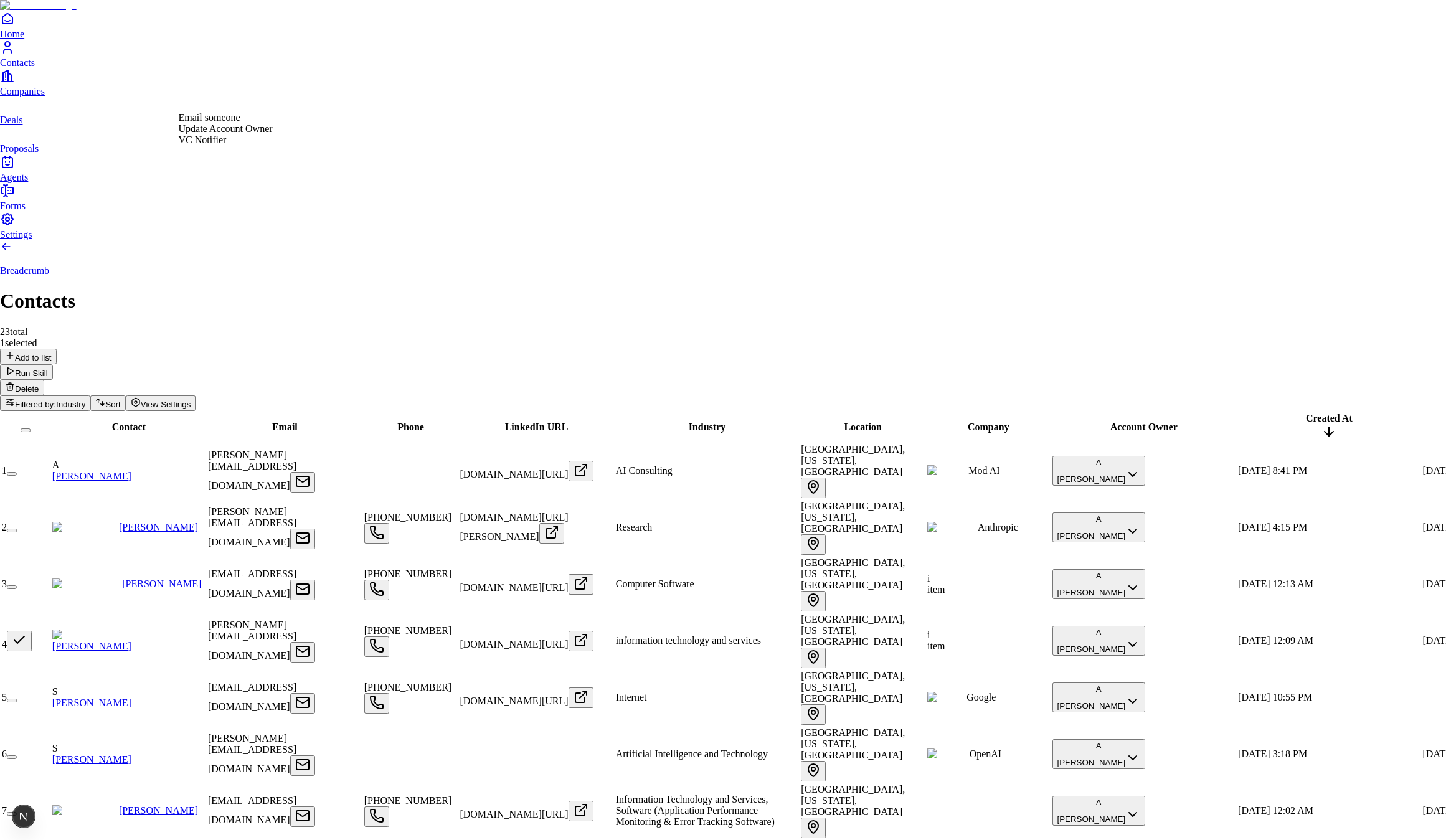
click at [231, 134] on div "Update Account Owner" at bounding box center [225, 128] width 94 height 11
